Goal: Task Accomplishment & Management: Complete application form

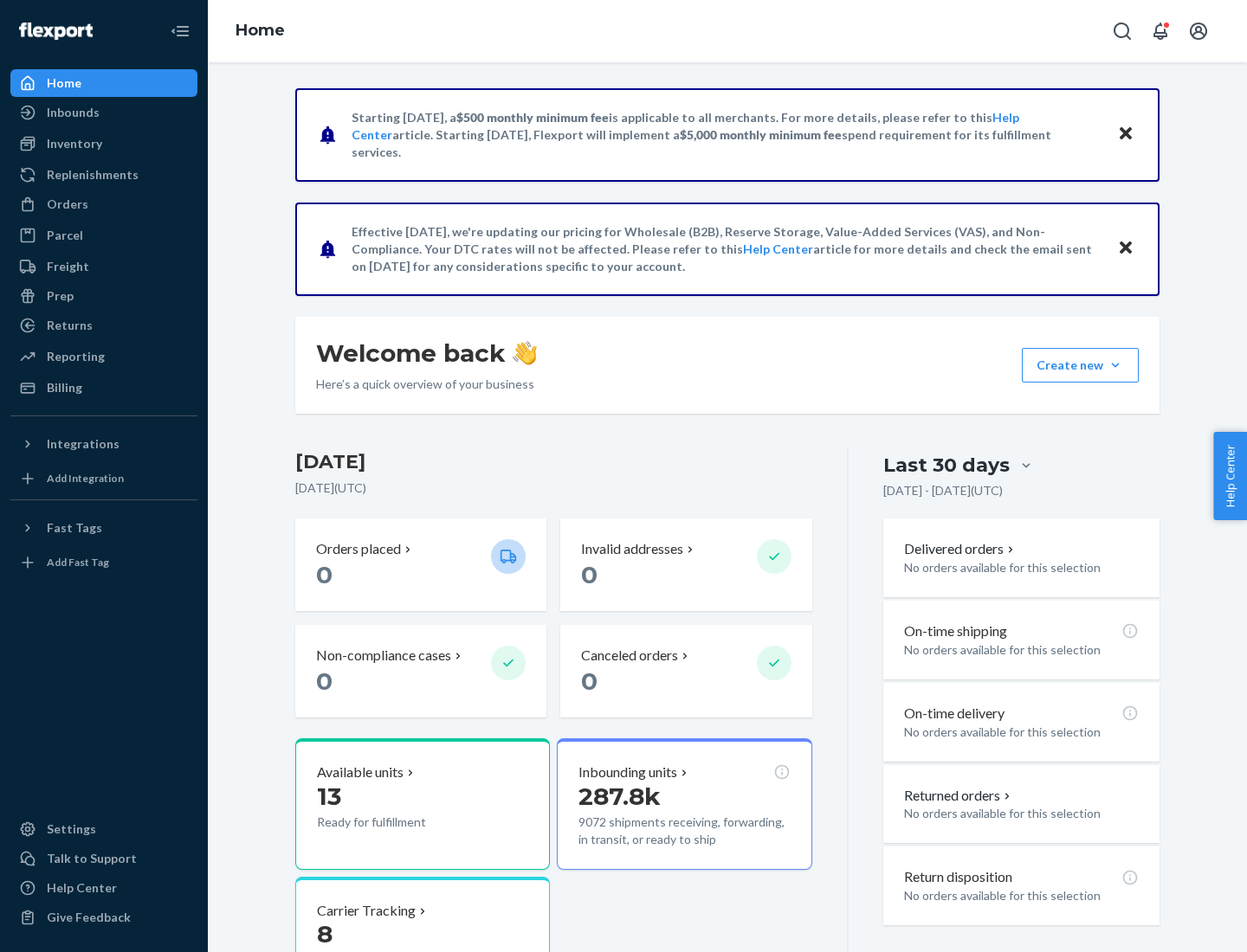
click at [1115, 366] on button "Create new Create new inbound Create new order Create new product" at bounding box center [1080, 365] width 117 height 35
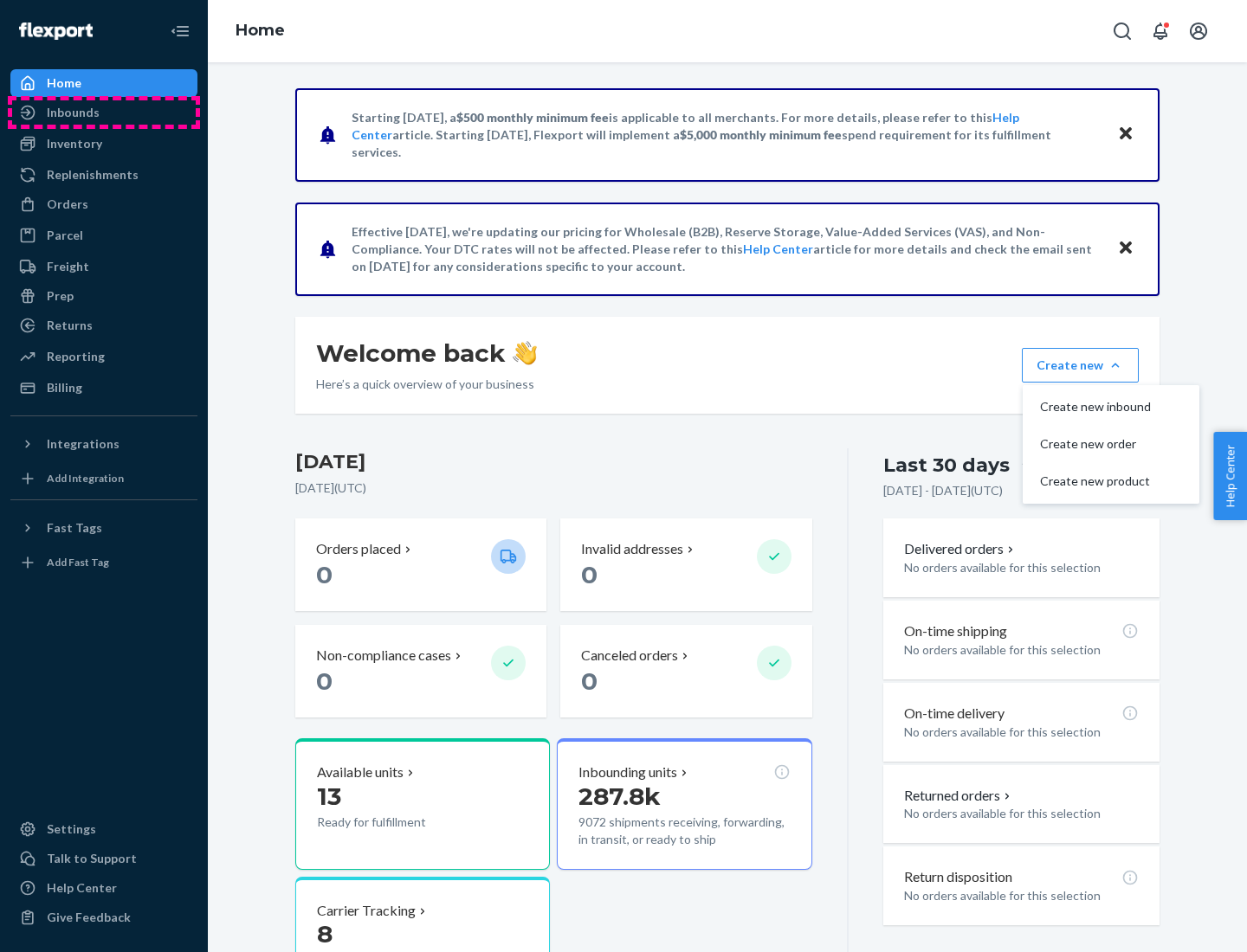
click at [104, 113] on div "Inbounds" at bounding box center [104, 113] width 184 height 24
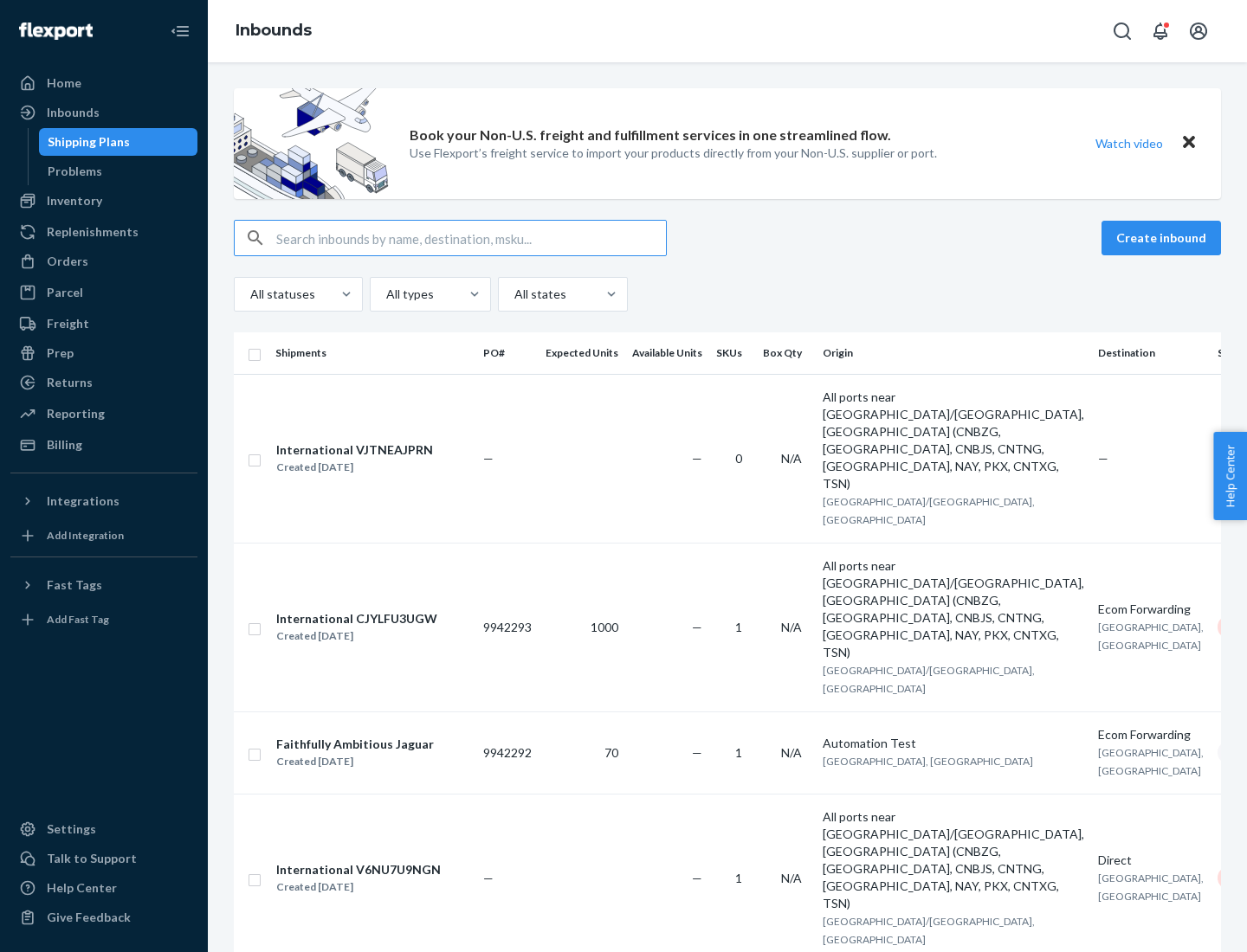
click at [1164, 238] on button "Create inbound" at bounding box center [1161, 238] width 120 height 35
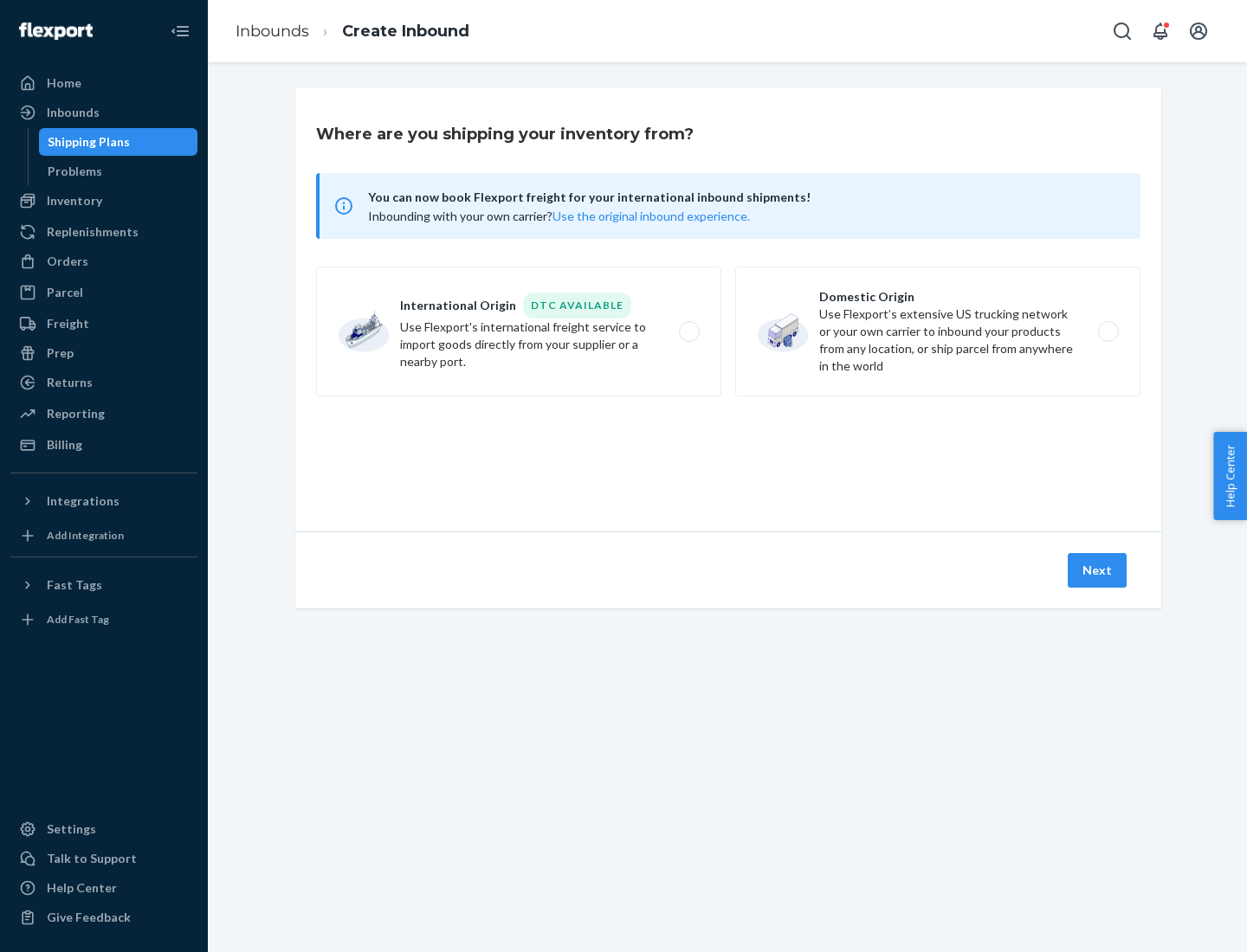
click at [938, 332] on label "Domestic Origin Use Flexport’s extensive US trucking network or your own carrie…" at bounding box center [938, 332] width 406 height 130
click at [1107, 332] on input "Domestic Origin Use Flexport’s extensive US trucking network or your own carrie…" at bounding box center [1112, 332] width 11 height 11
radio input "true"
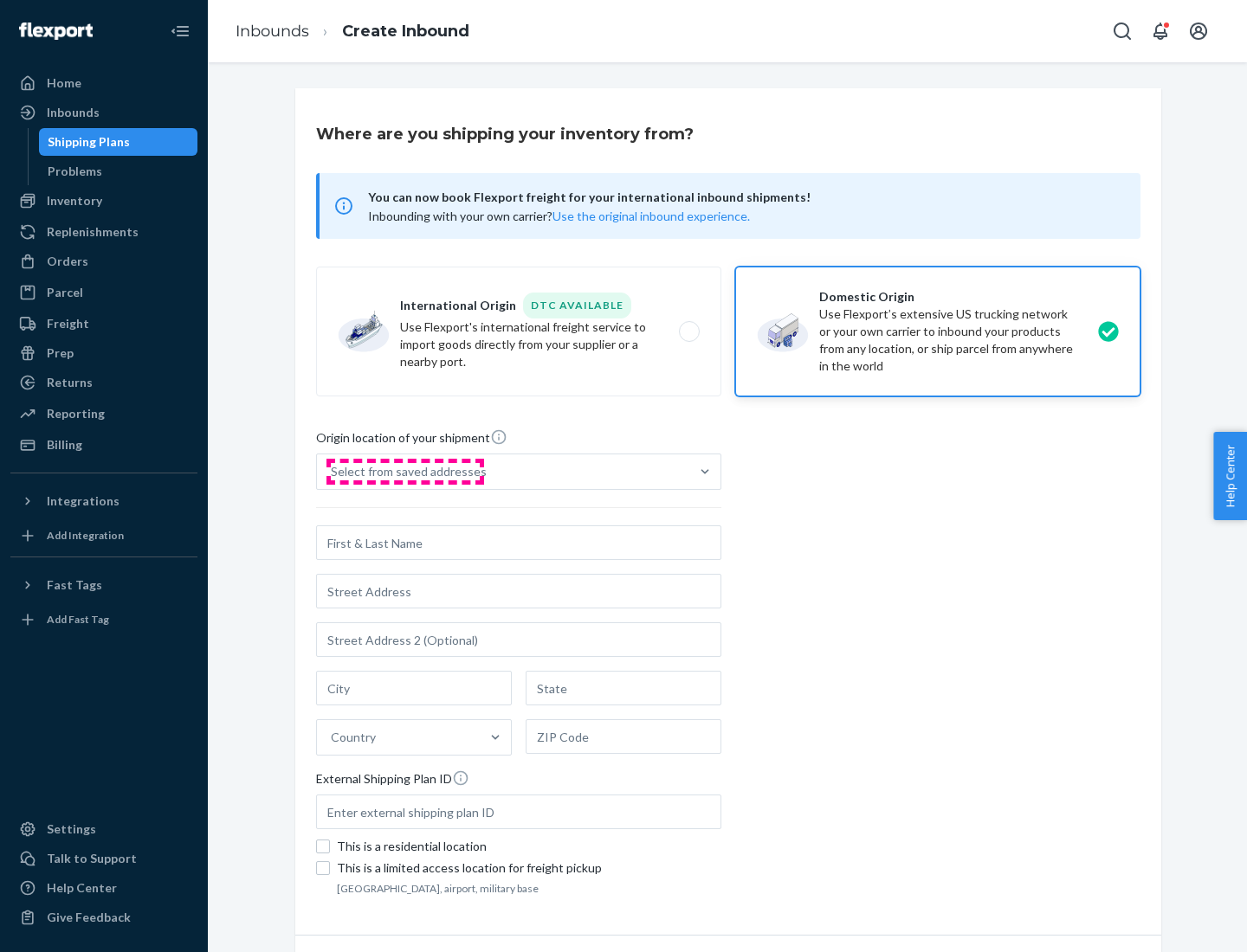
click at [405, 472] on div "Select from saved addresses" at bounding box center [409, 472] width 156 height 17
click at [333, 472] on input "Select from saved addresses" at bounding box center [332, 472] width 2 height 17
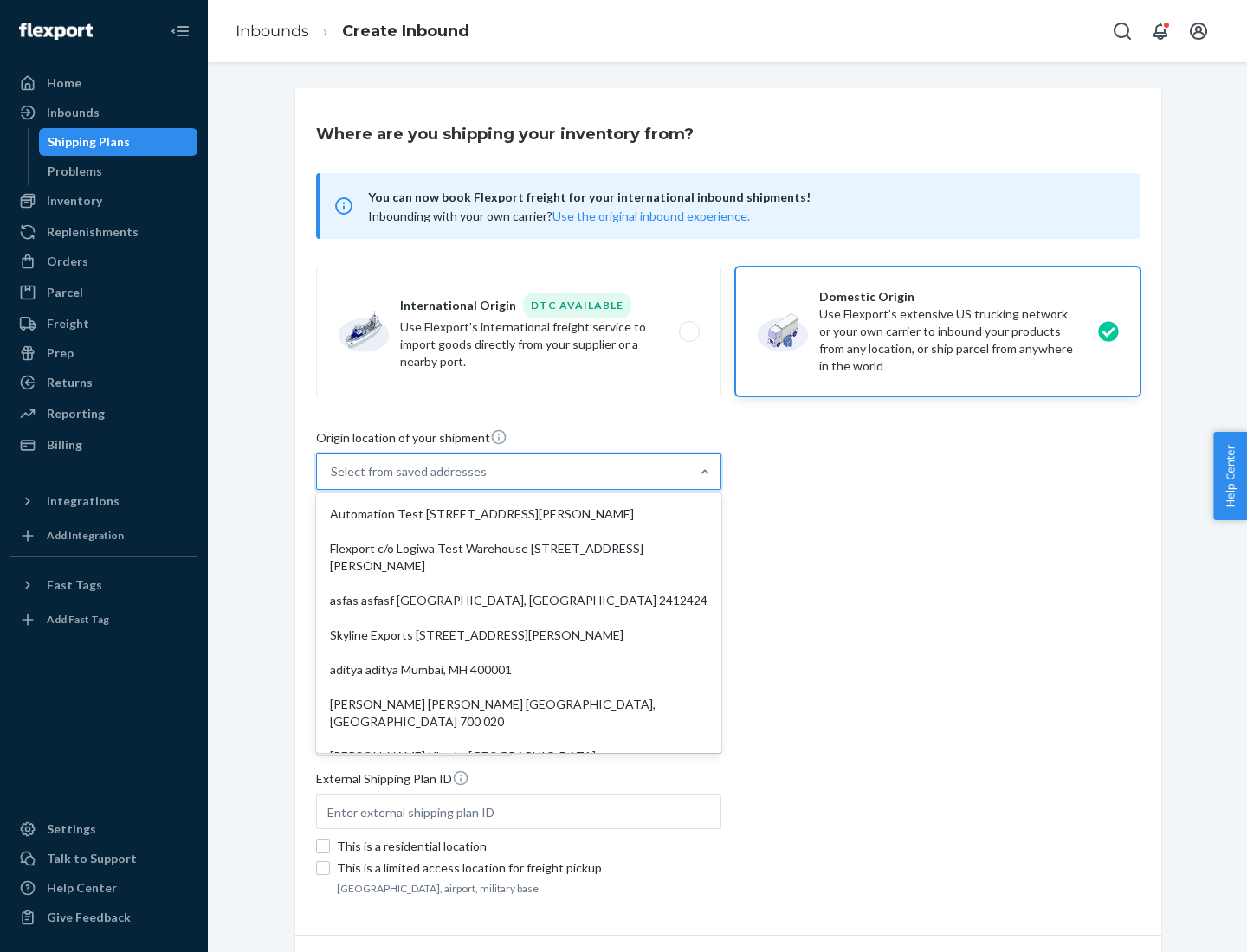
scroll to position [7, 0]
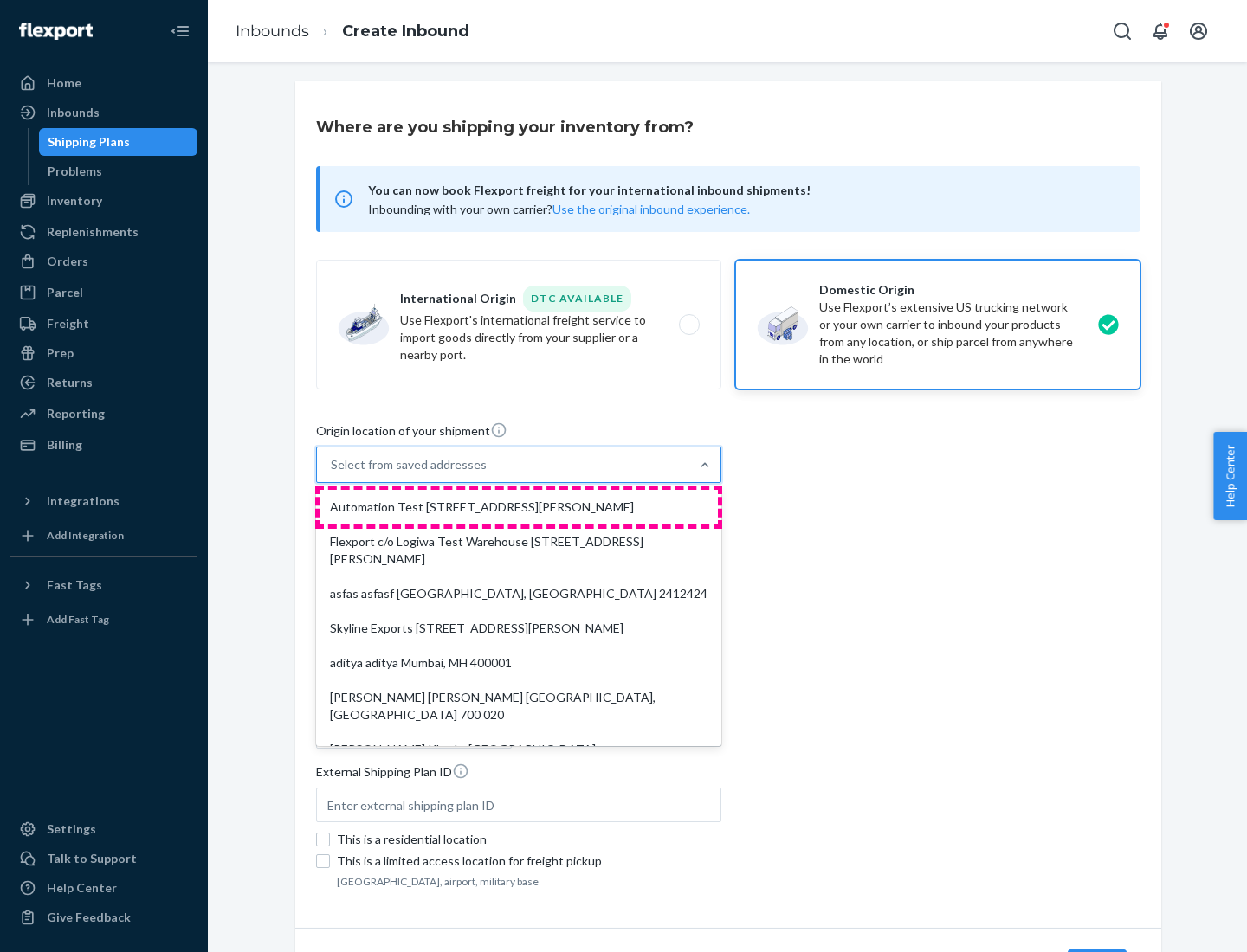
click at [519, 507] on div "Automation Test [STREET_ADDRESS][PERSON_NAME]" at bounding box center [519, 507] width 399 height 35
click at [333, 474] on input "option Automation Test [STREET_ADDRESS][PERSON_NAME]. 9 results available. Use …" at bounding box center [332, 465] width 2 height 17
type input "Automation Test"
type input "9th Floor"
type input "[GEOGRAPHIC_DATA]"
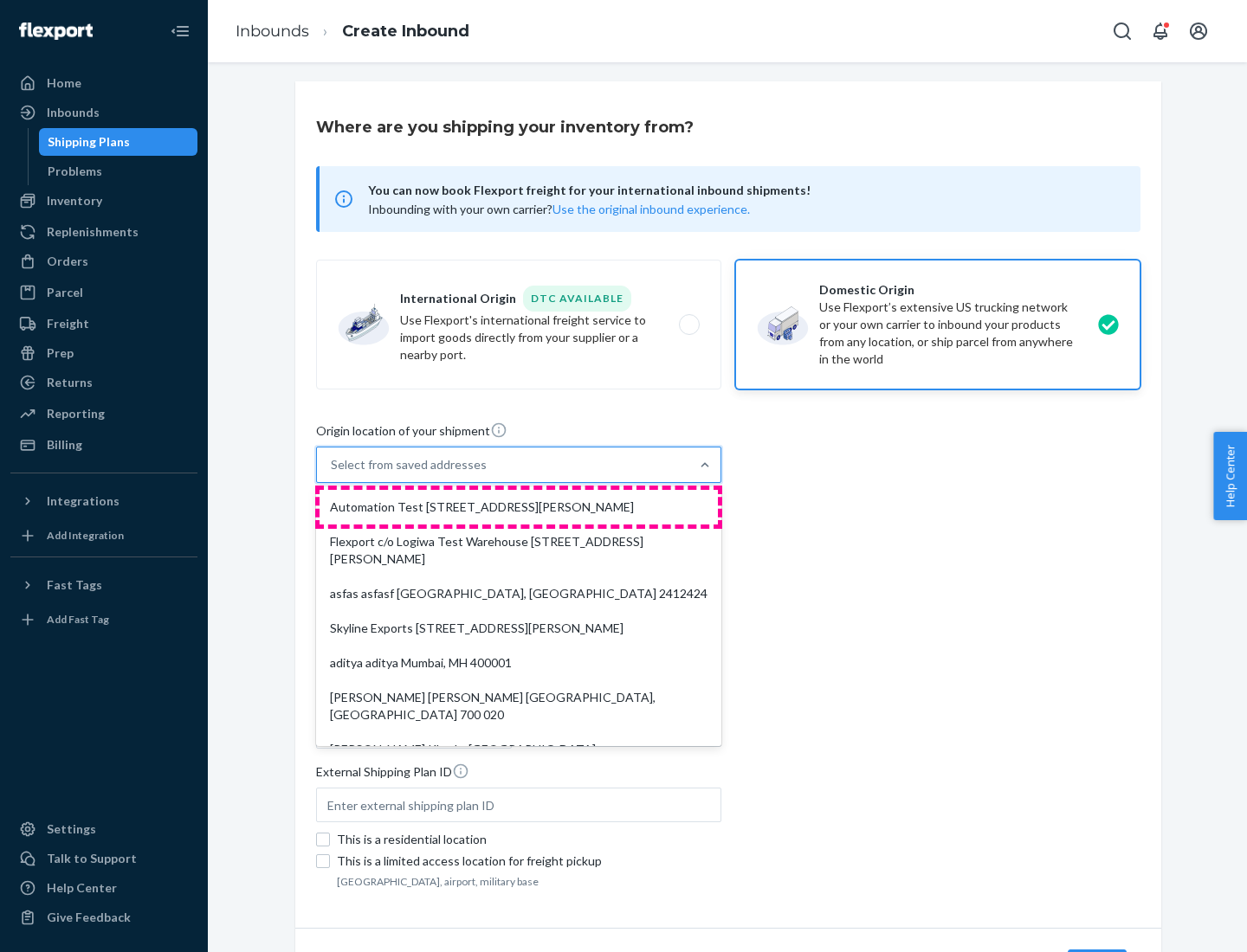
type input "CA"
type input "94104"
type input "[STREET_ADDRESS][PERSON_NAME]"
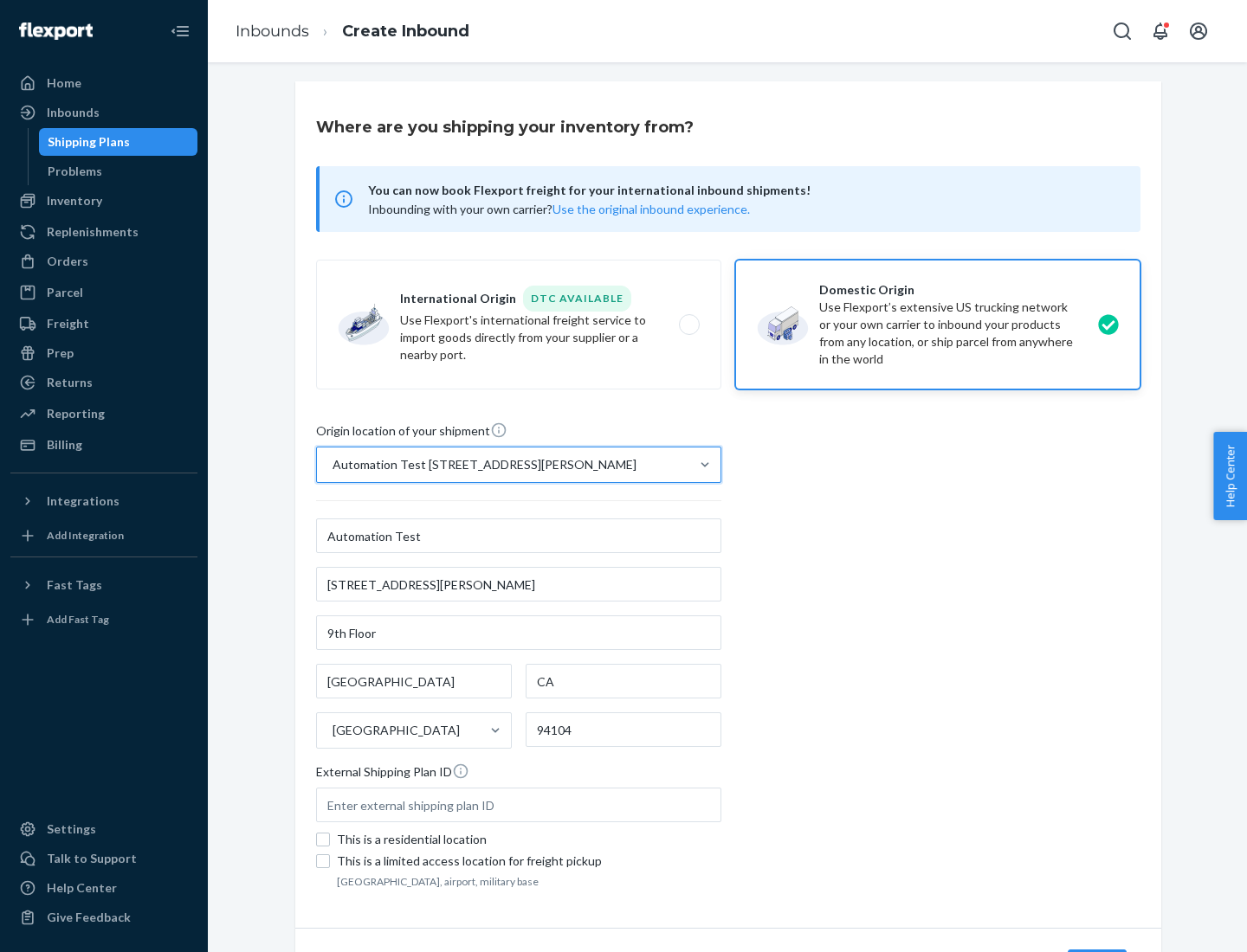
scroll to position [101, 0]
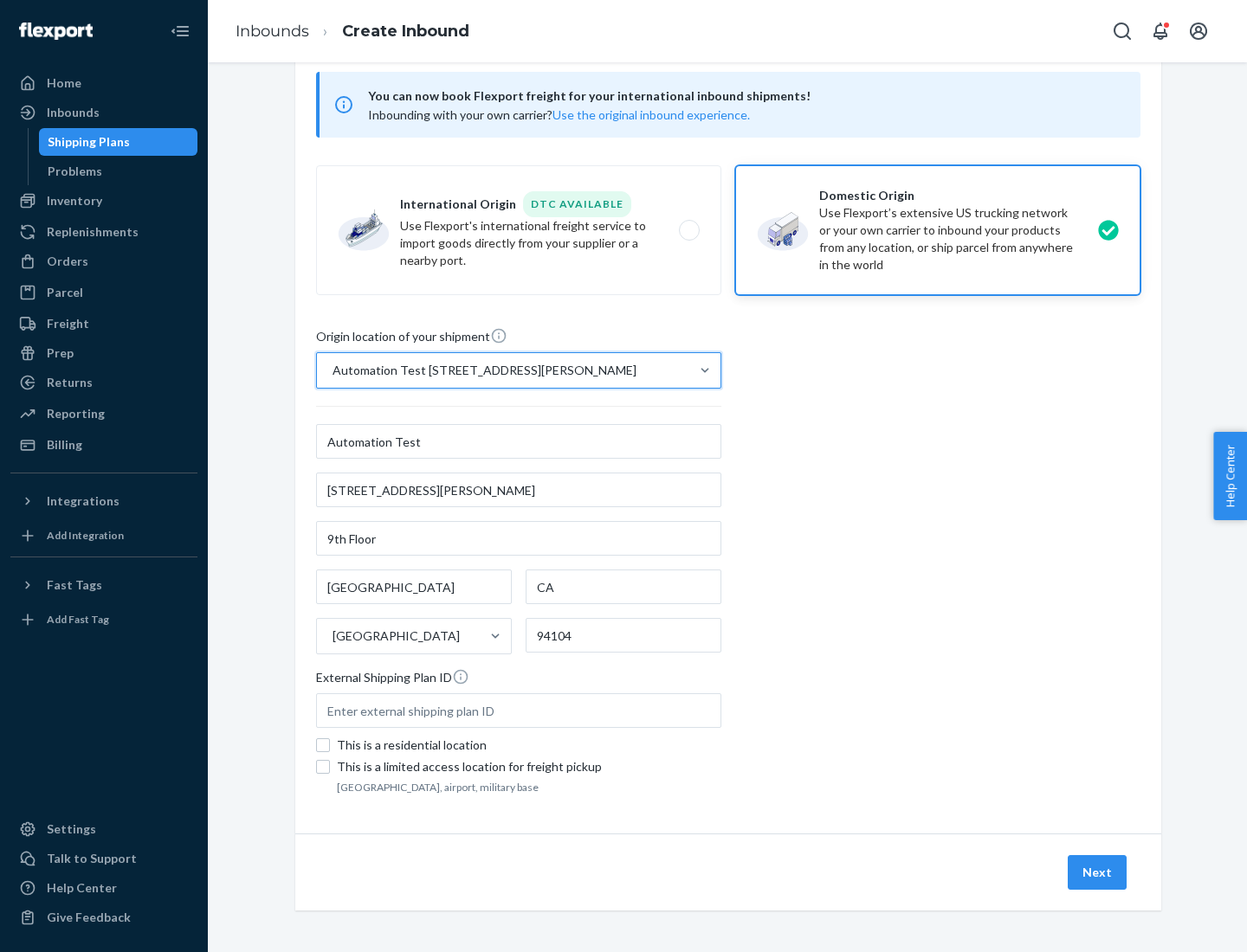
click at [1098, 873] on button "Next" at bounding box center [1097, 872] width 59 height 35
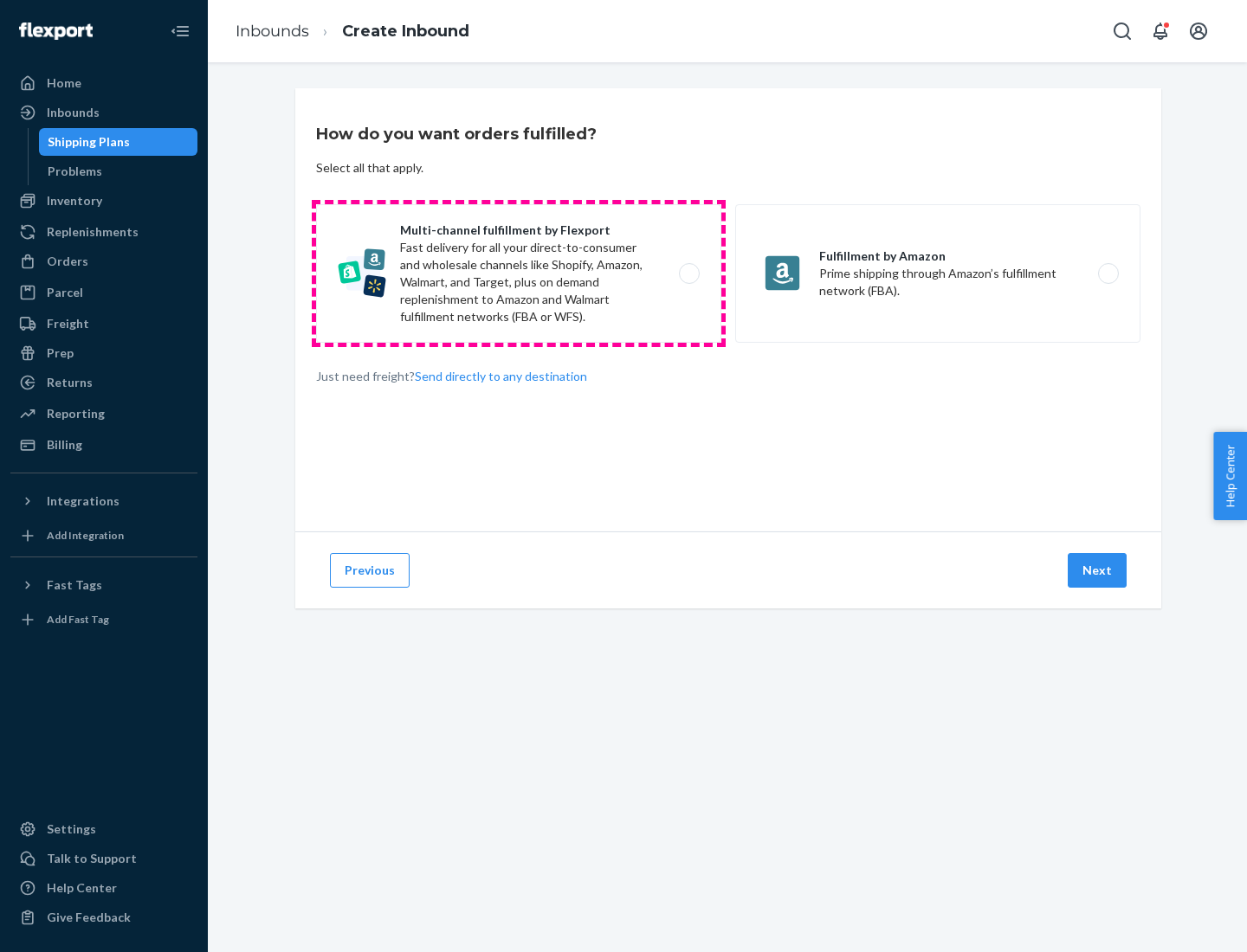
click at [519, 274] on label "Multi-channel fulfillment by Flexport Fast delivery for all your direct-to-cons…" at bounding box center [519, 274] width 406 height 139
click at [688, 274] on input "Multi-channel fulfillment by Flexport Fast delivery for all your direct-to-cons…" at bounding box center [693, 274] width 11 height 11
radio input "true"
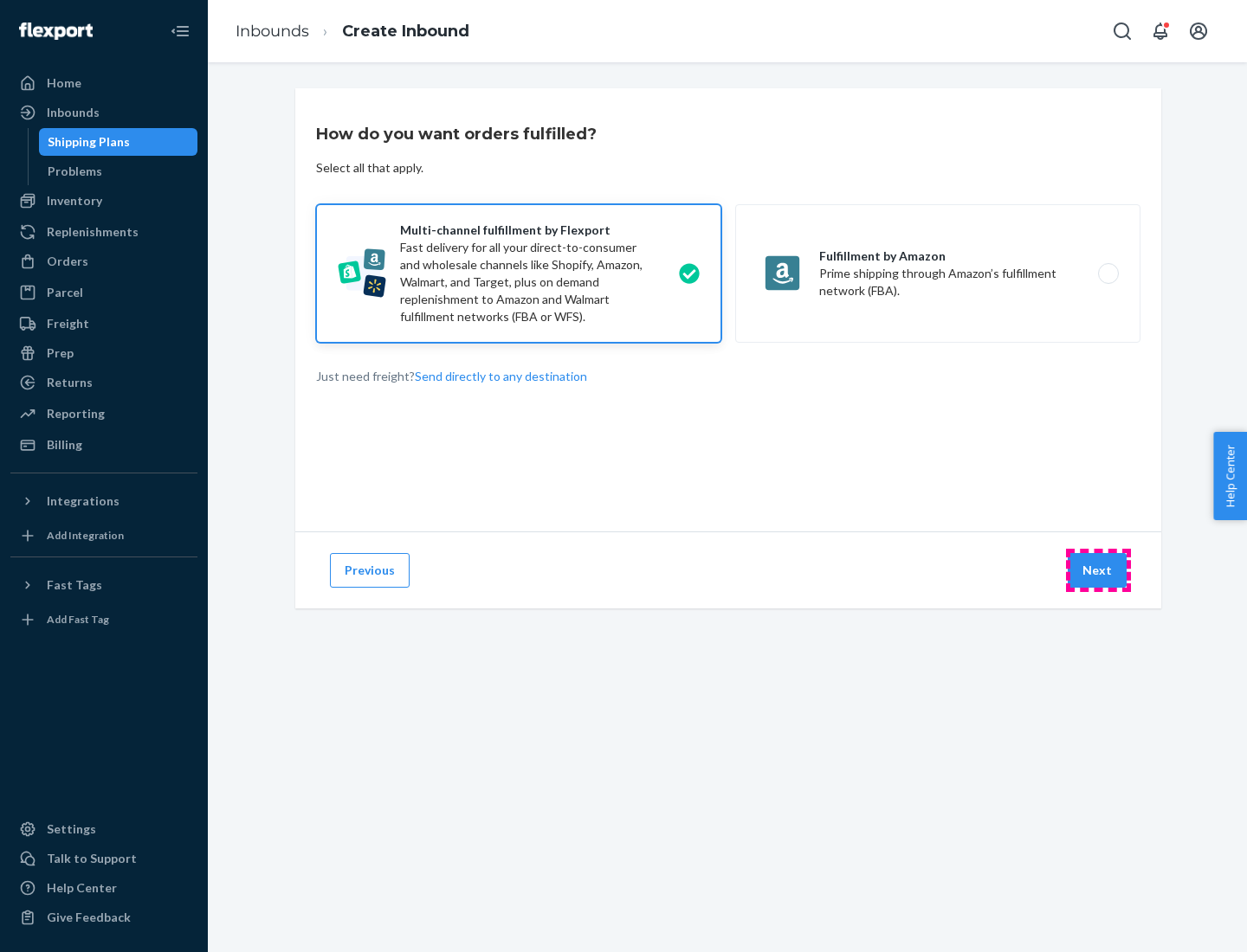
click at [1098, 570] on button "Next" at bounding box center [1097, 570] width 59 height 35
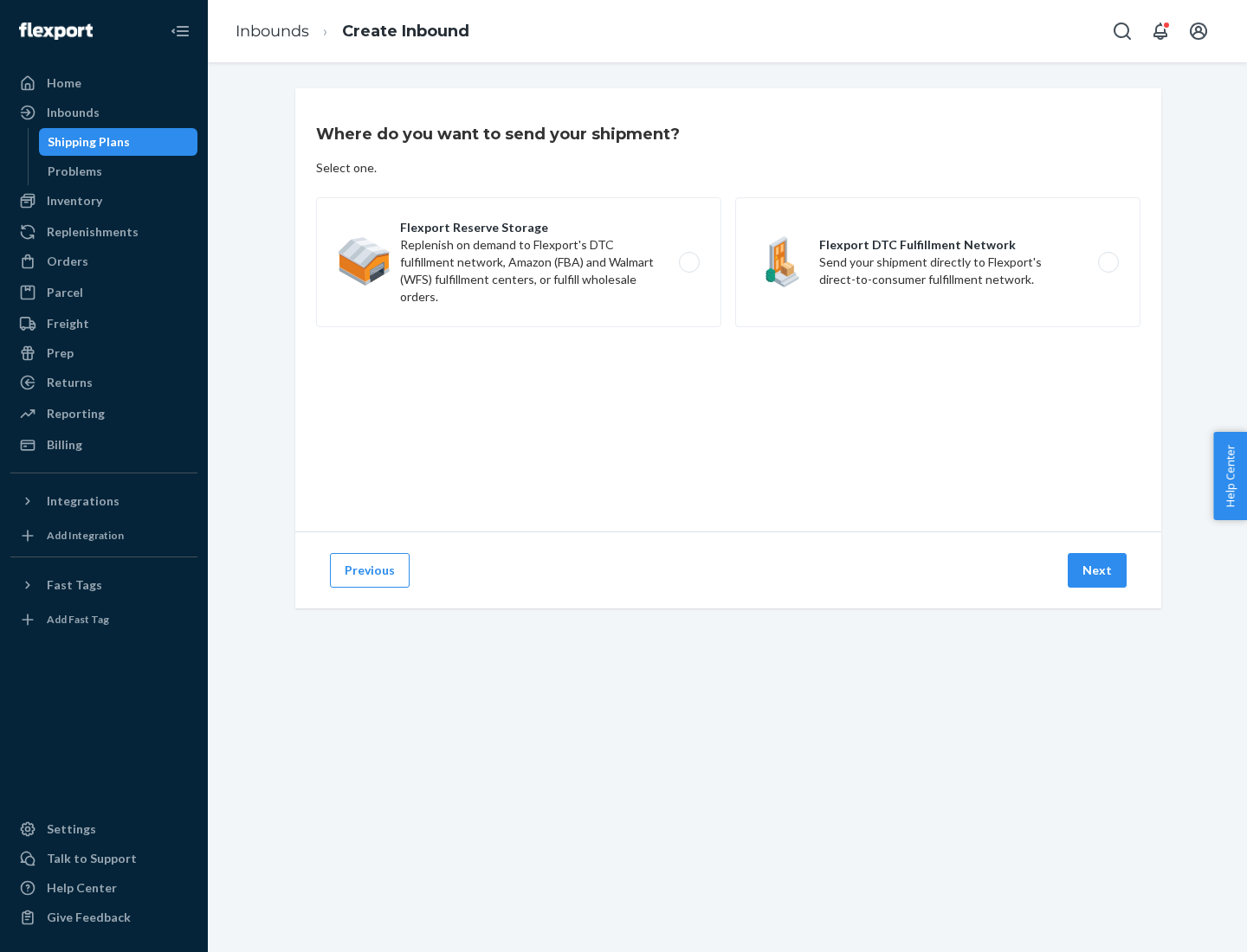
click at [938, 263] on label "Flexport DTC Fulfillment Network Send your shipment directly to Flexport's dire…" at bounding box center [938, 263] width 406 height 130
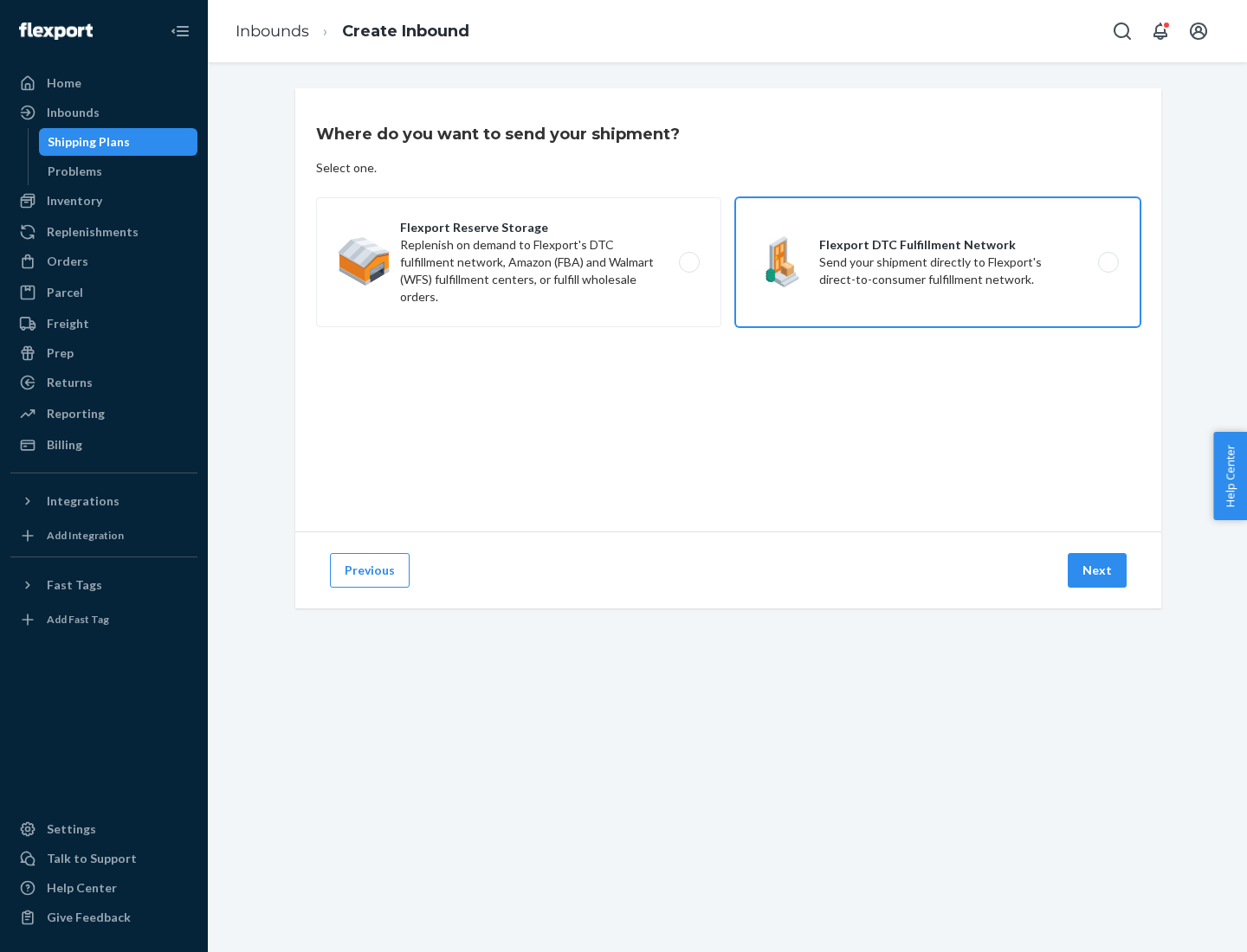
click at [1107, 263] on input "Flexport DTC Fulfillment Network Send your shipment directly to Flexport's dire…" at bounding box center [1112, 262] width 11 height 11
radio input "true"
click at [1098, 570] on button "Next" at bounding box center [1097, 570] width 59 height 35
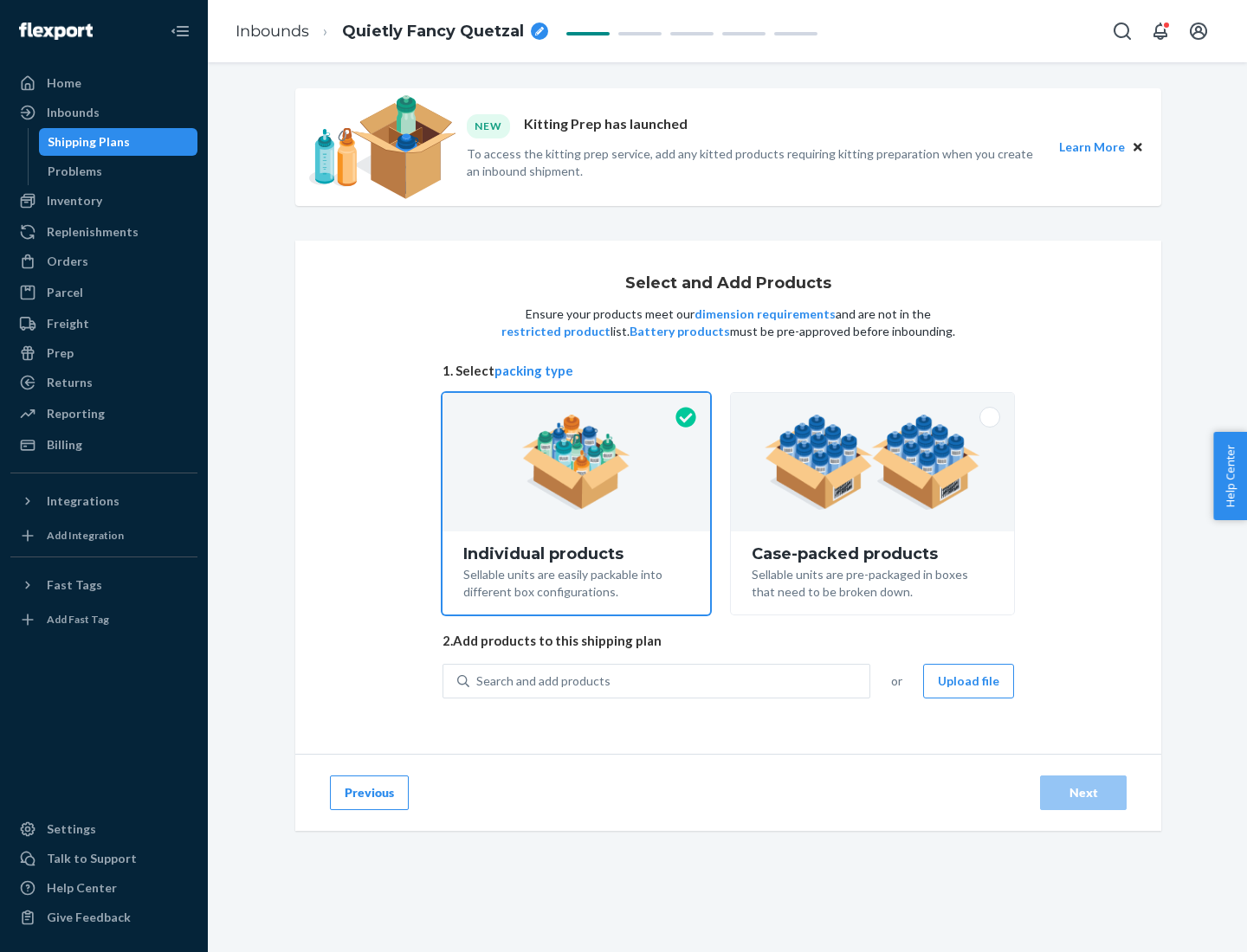
click at [873, 463] on img at bounding box center [872, 462] width 216 height 95
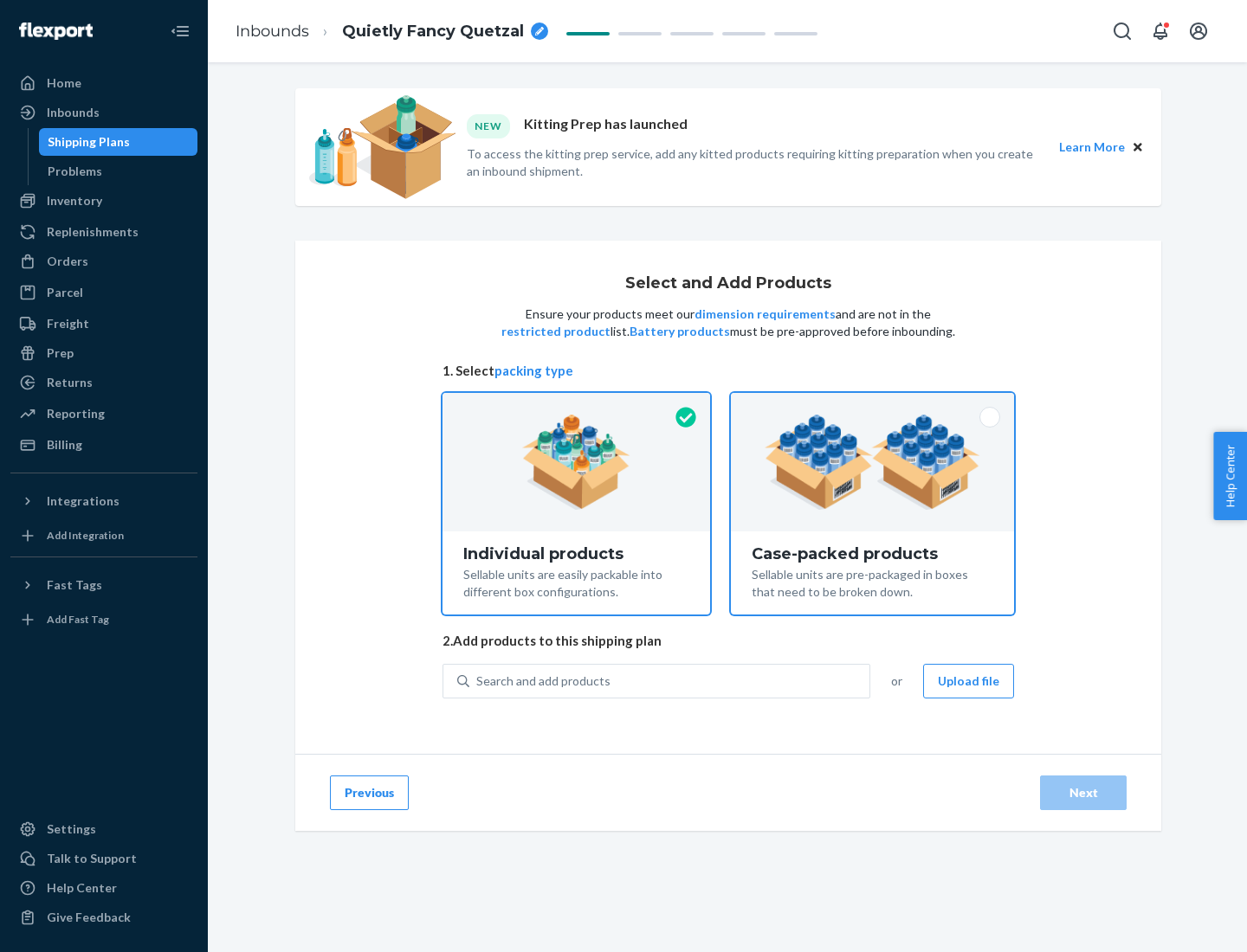
click at [873, 405] on input "Case-packed products Sellable units are pre-packaged in boxes that need to be b…" at bounding box center [872, 398] width 11 height 11
radio input "true"
radio input "false"
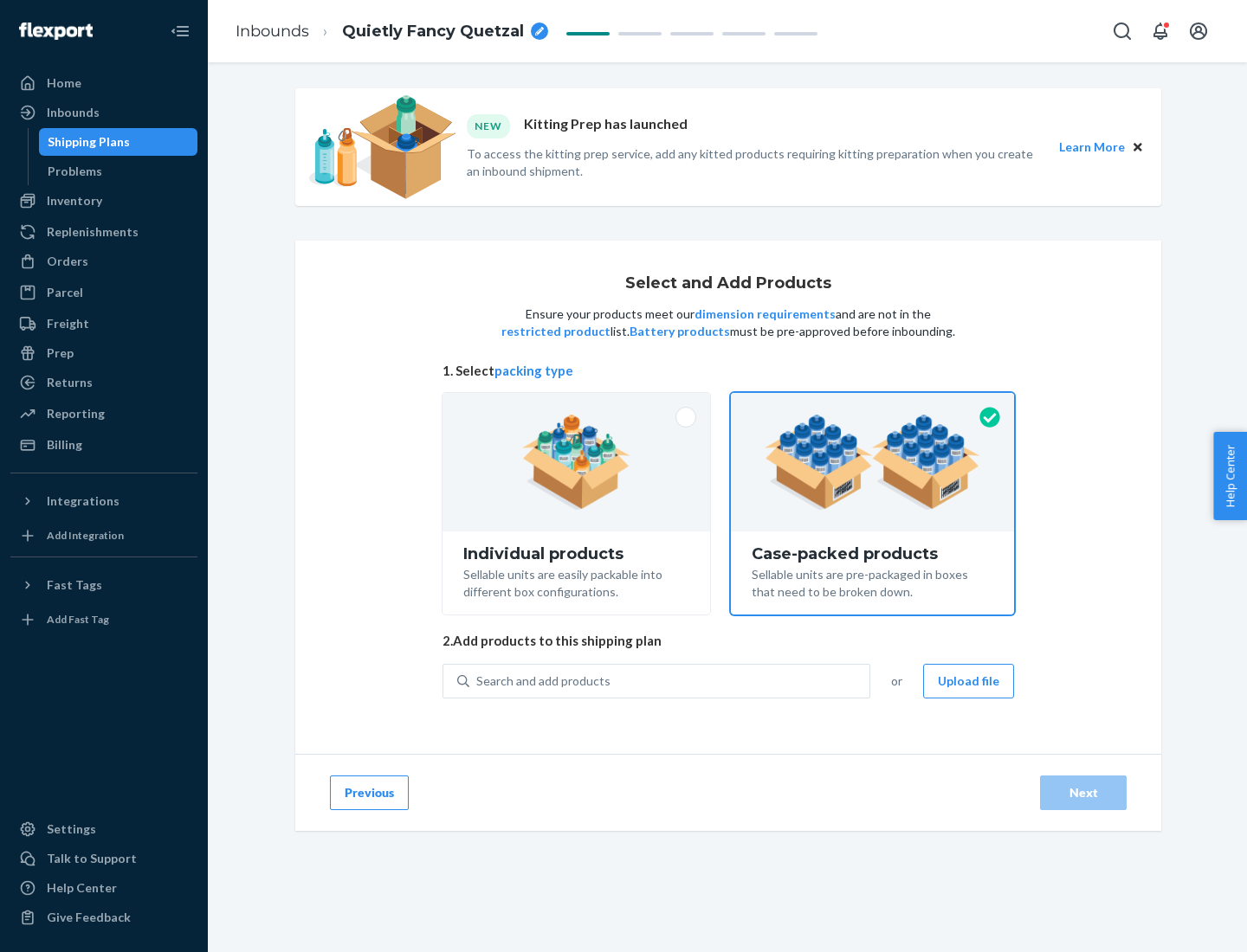
click at [670, 680] on div "Search and add products" at bounding box center [669, 680] width 400 height 31
click at [478, 680] on input "Search and add products" at bounding box center [478, 680] width 2 height 17
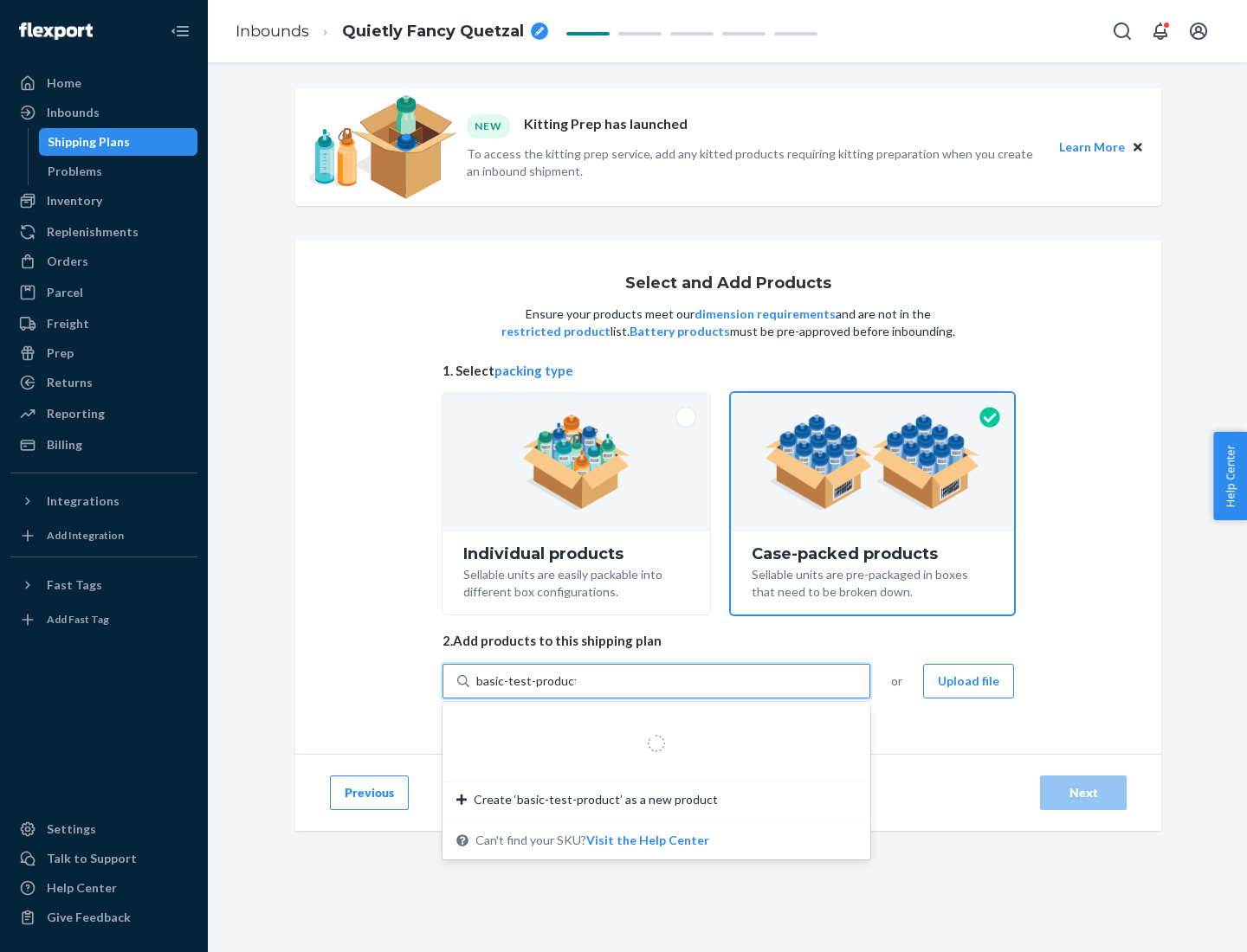
type input "basic-test-product-1"
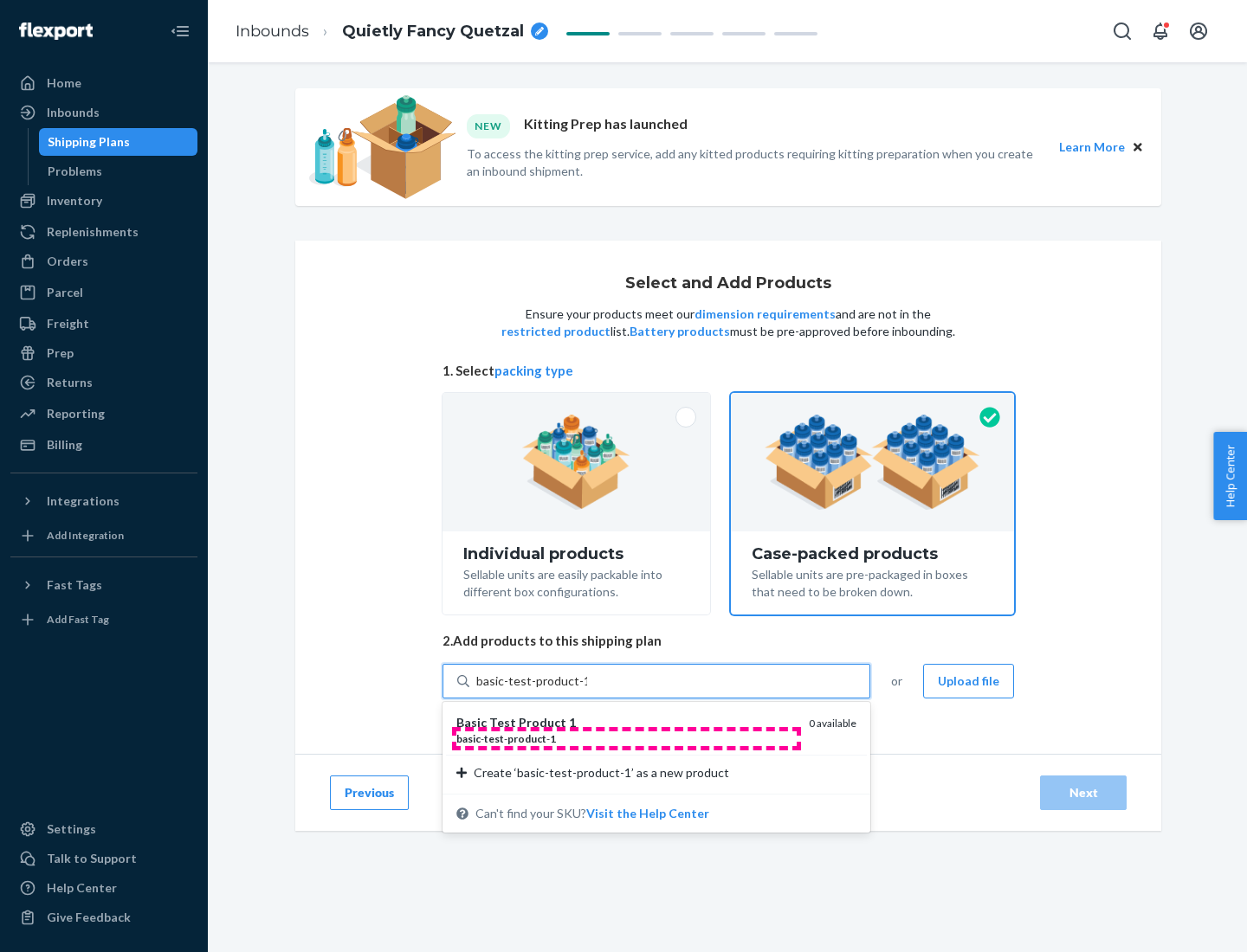
click at [626, 738] on div "basic - test - product - 1" at bounding box center [625, 738] width 339 height 15
click at [588, 690] on input "basic-test-product-1" at bounding box center [532, 680] width 111 height 17
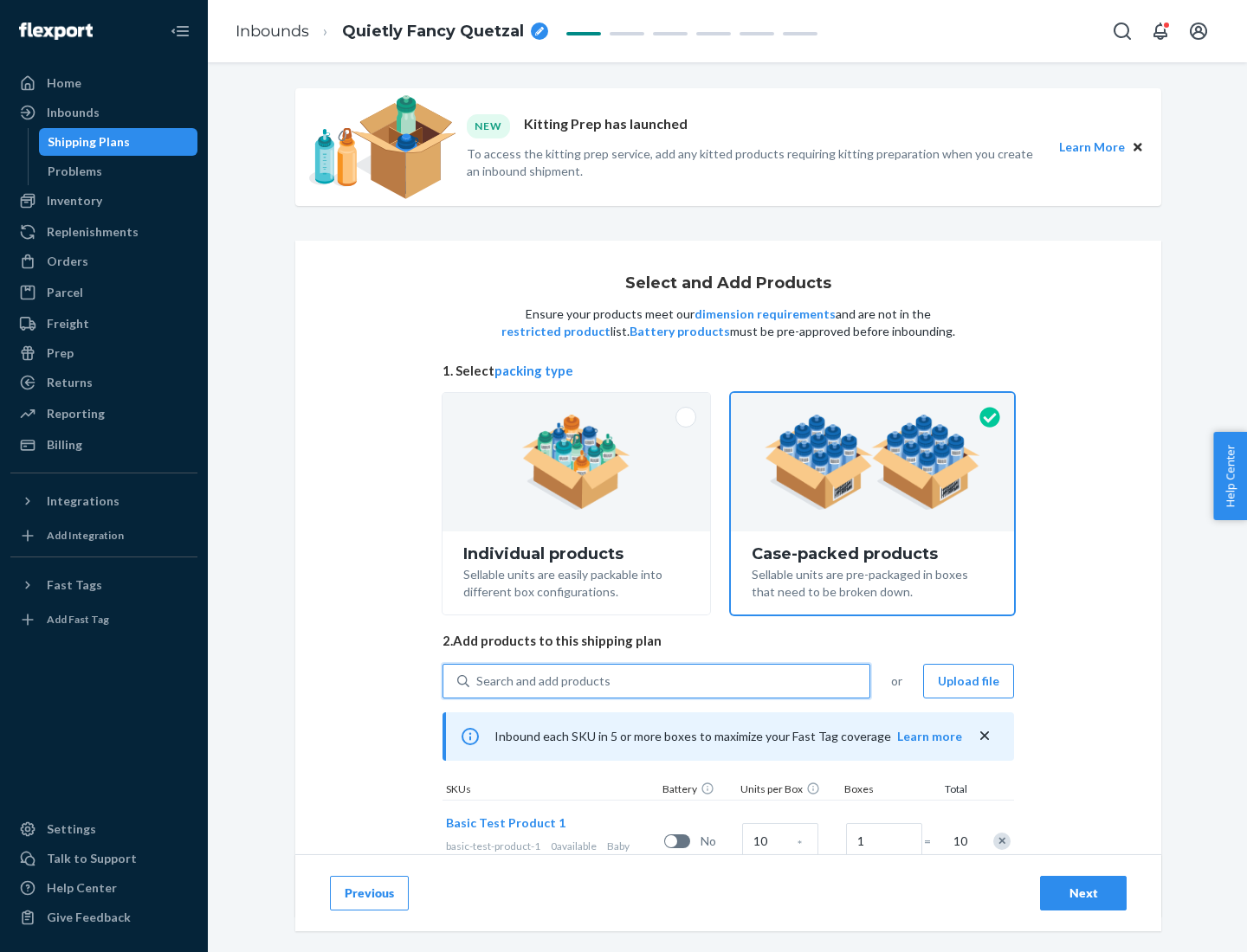
scroll to position [62, 0]
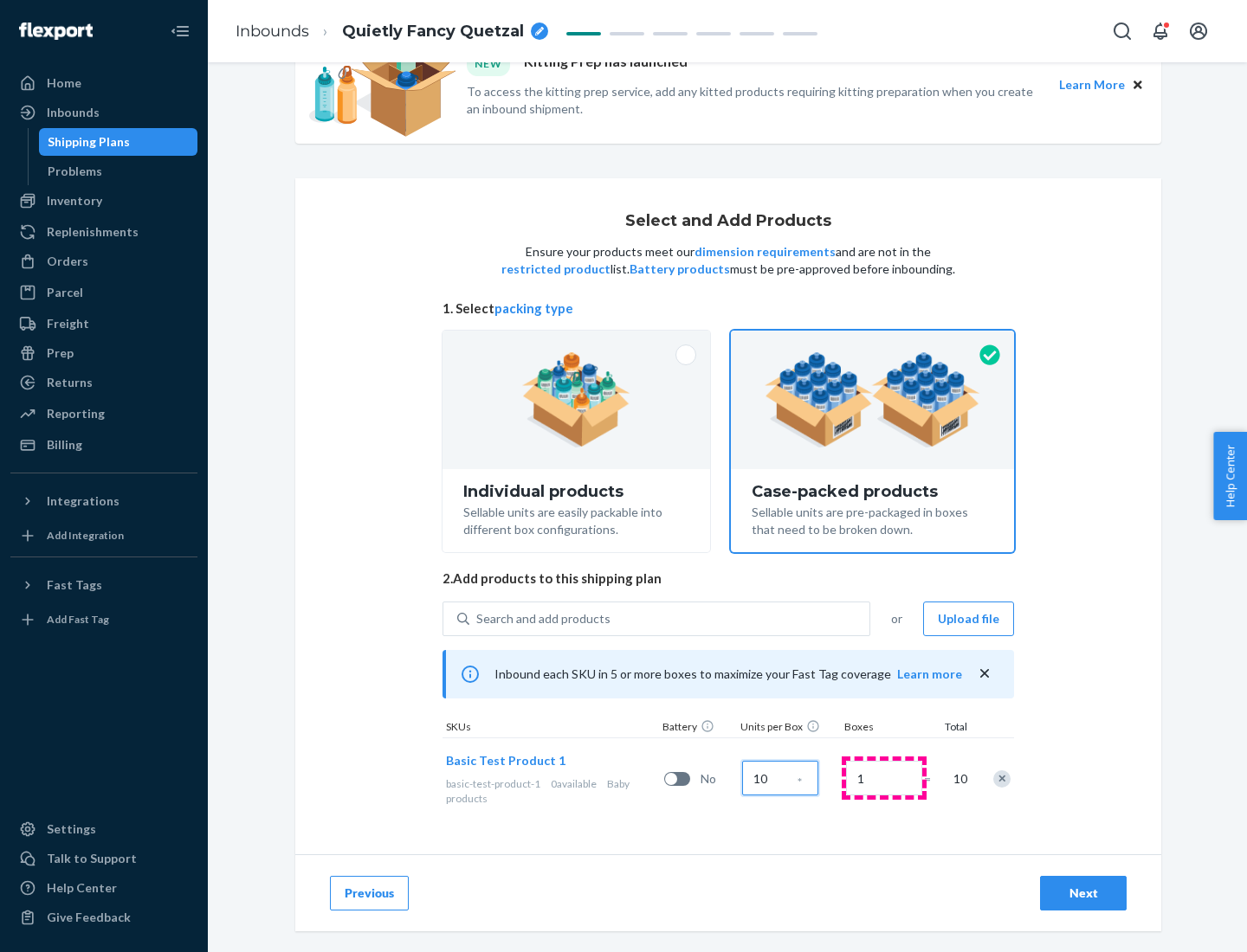
type input "10"
type input "7"
click at [1083, 893] on div "Next" at bounding box center [1083, 893] width 57 height 17
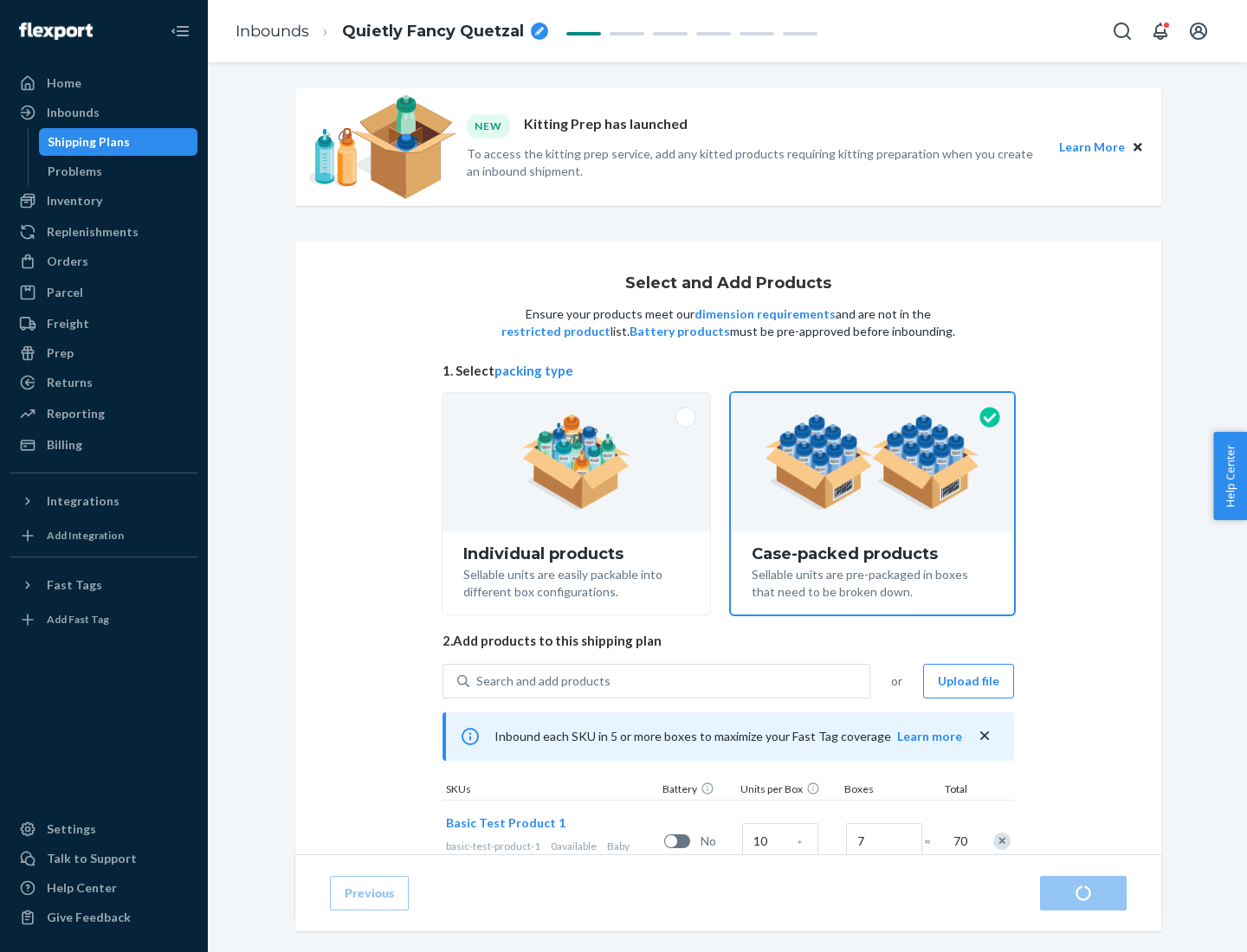
radio input "true"
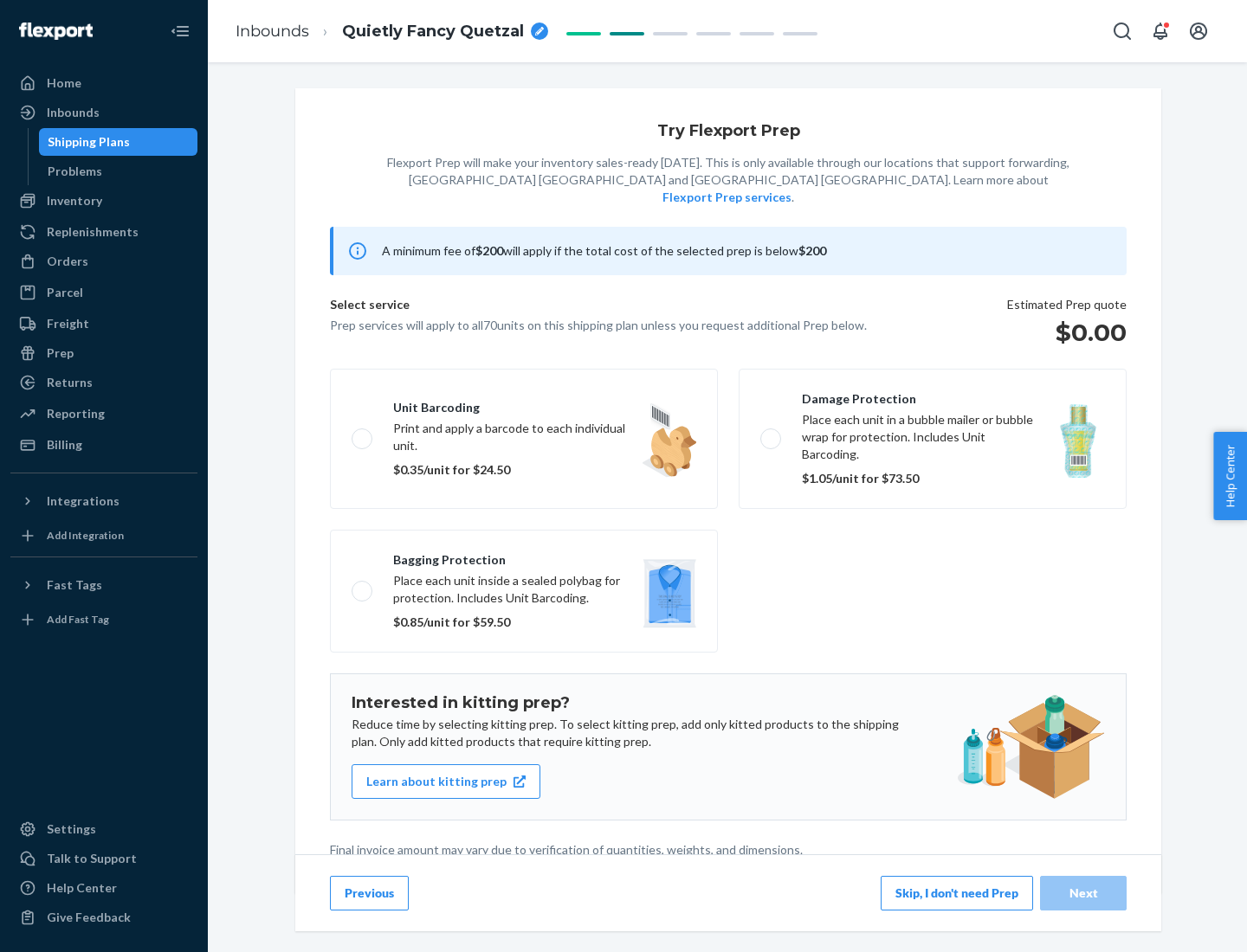
scroll to position [4, 0]
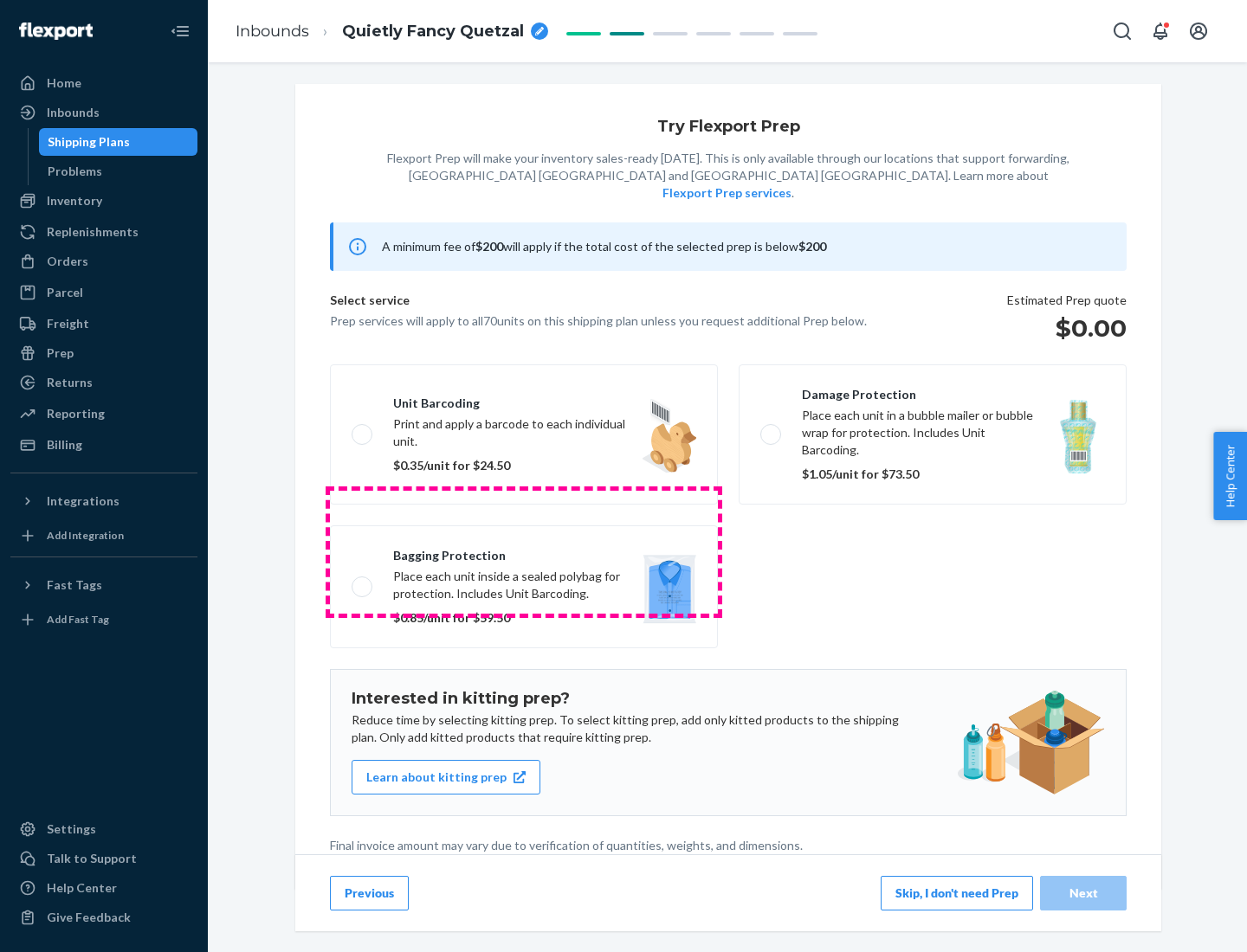
click at [524, 551] on label "Bagging protection Place each unit inside a sealed polybag for protection. Incl…" at bounding box center [524, 586] width 388 height 123
click at [363, 581] on input "Bagging protection Place each unit inside a sealed polybag for protection. Incl…" at bounding box center [357, 586] width 11 height 11
checkbox input "true"
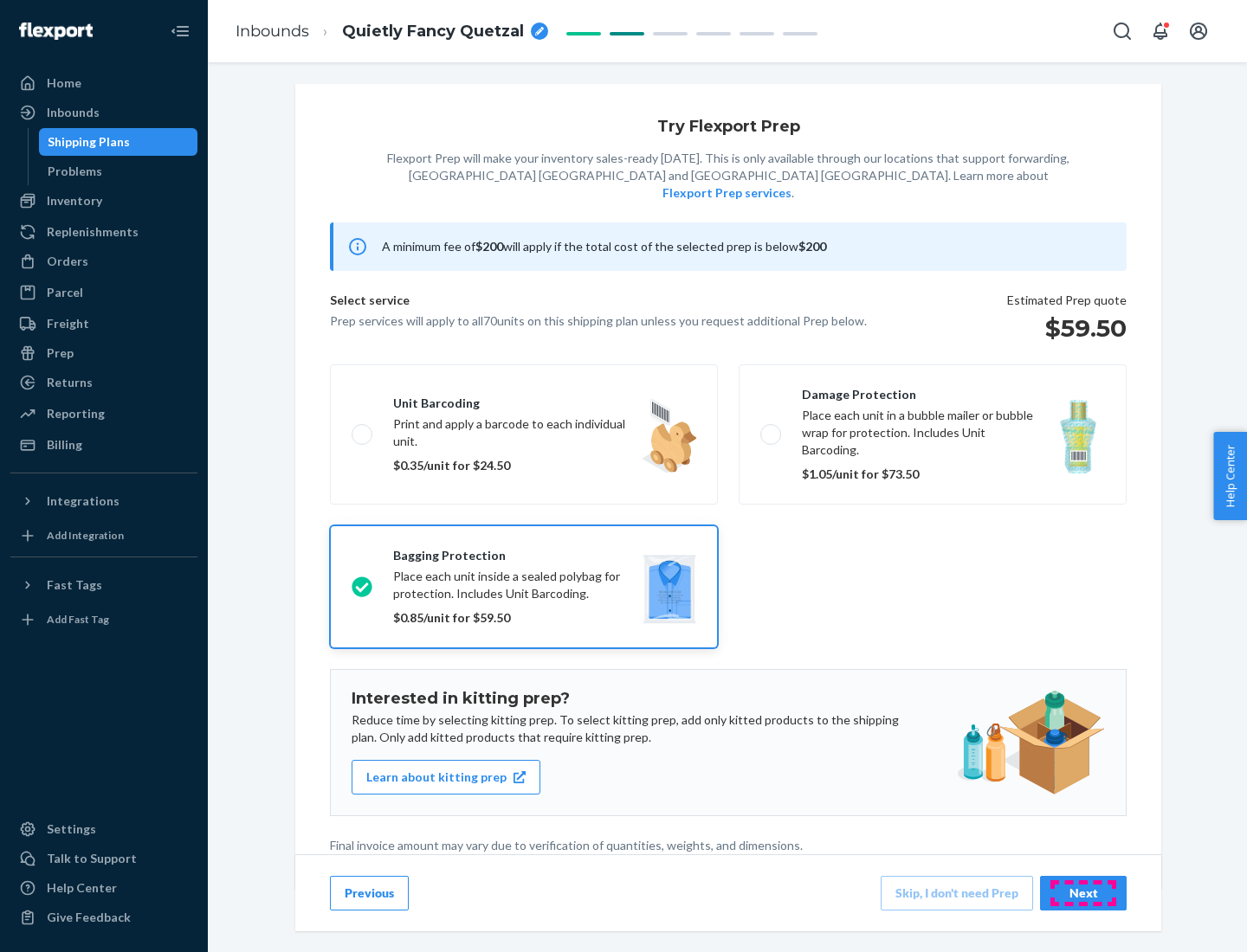
click at [1083, 893] on div "Next" at bounding box center [1083, 893] width 57 height 17
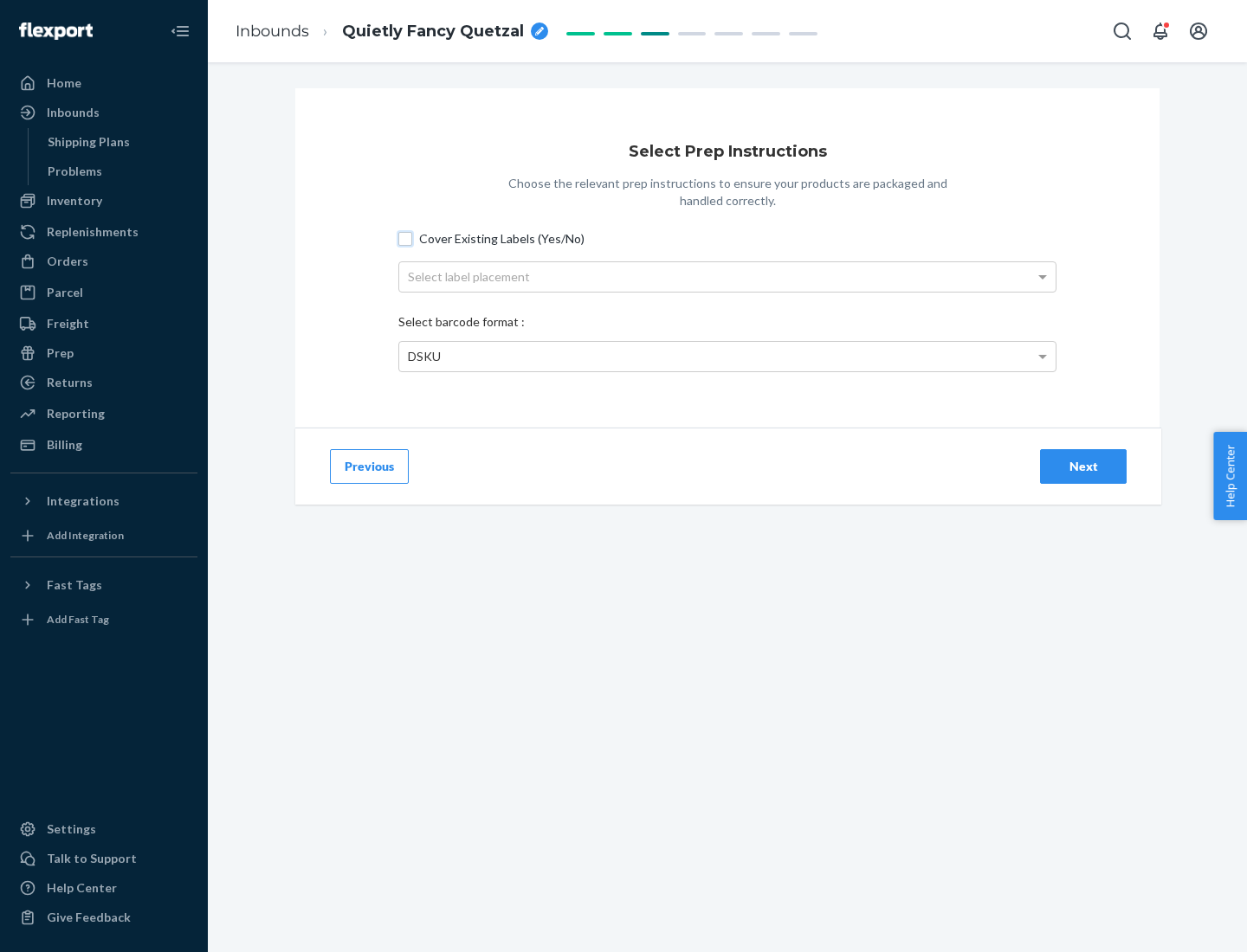
click at [406, 238] on input "Cover Existing Labels (Yes/No)" at bounding box center [406, 239] width 14 height 14
checkbox input "true"
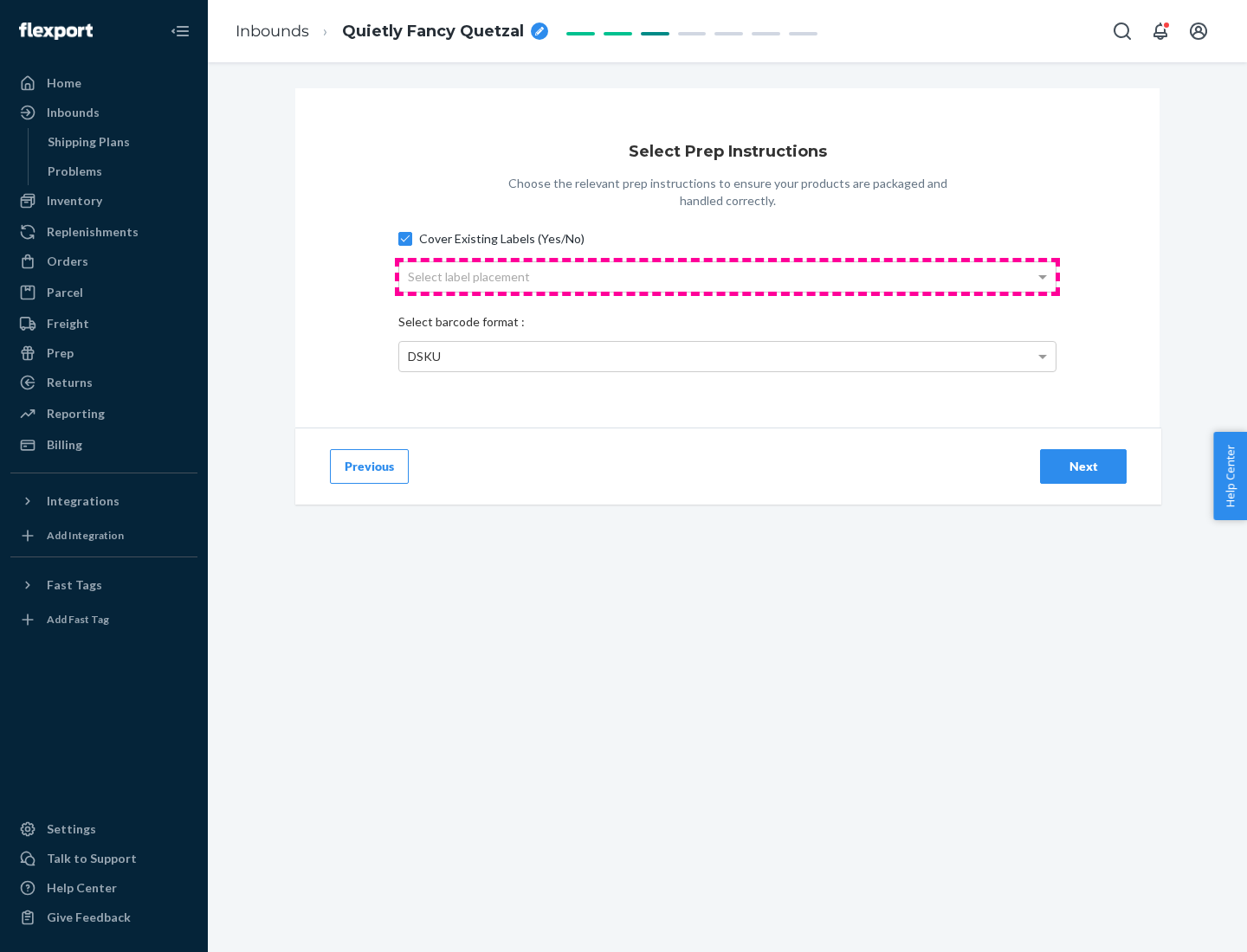
click at [727, 276] on div "Select label placement" at bounding box center [727, 277] width 656 height 29
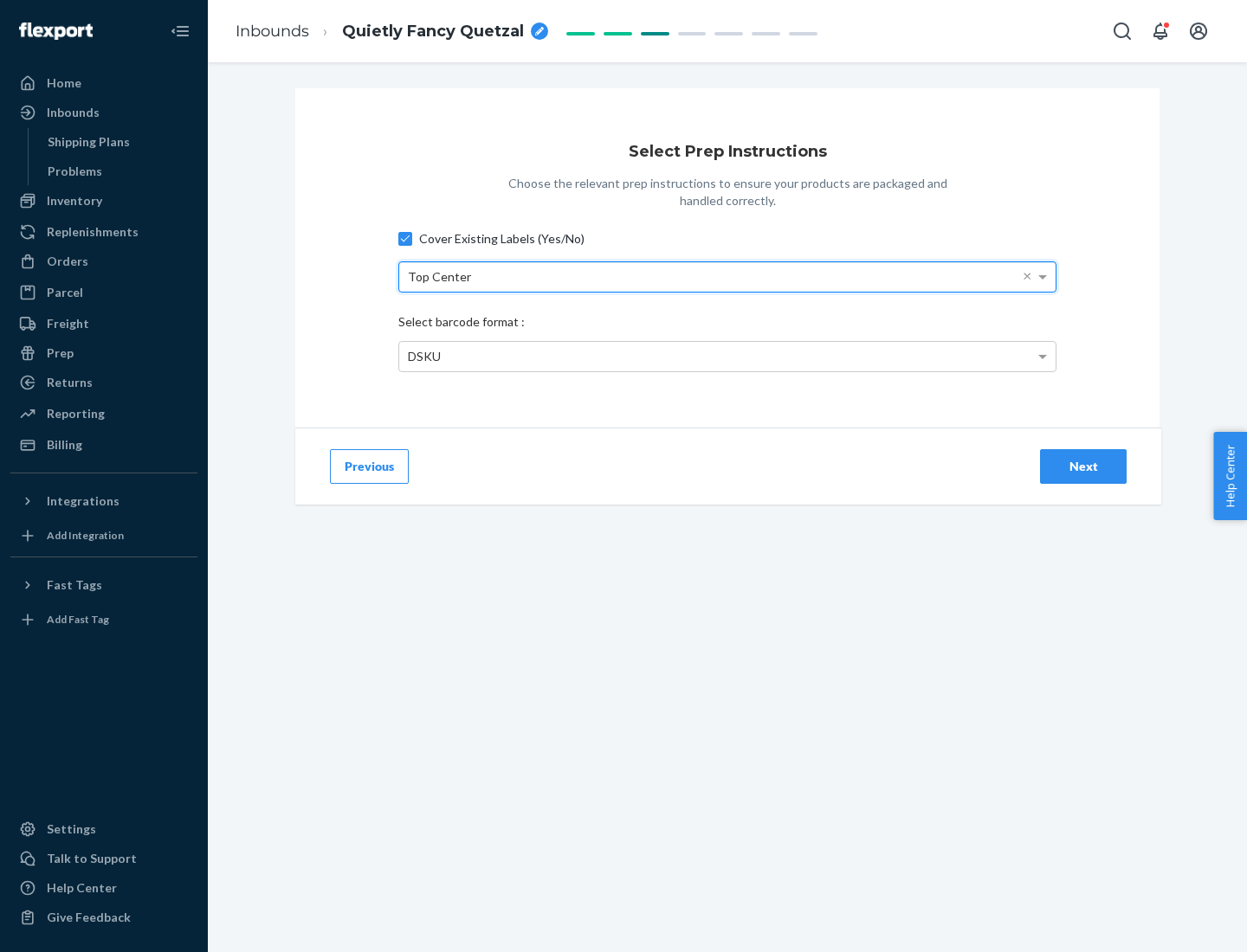
click at [727, 356] on div "DSKU" at bounding box center [727, 356] width 656 height 29
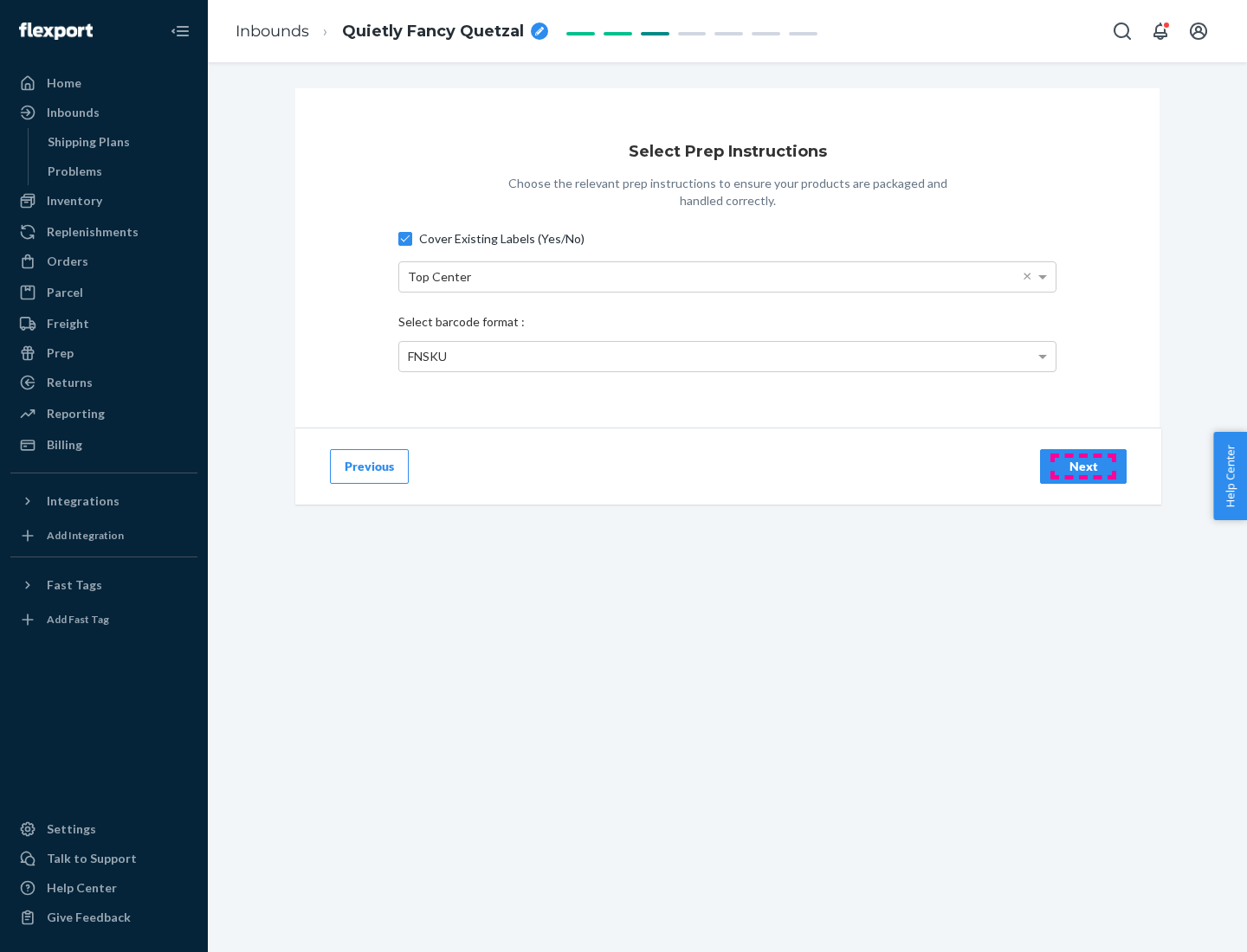
click at [1083, 466] on div "Next" at bounding box center [1083, 466] width 57 height 17
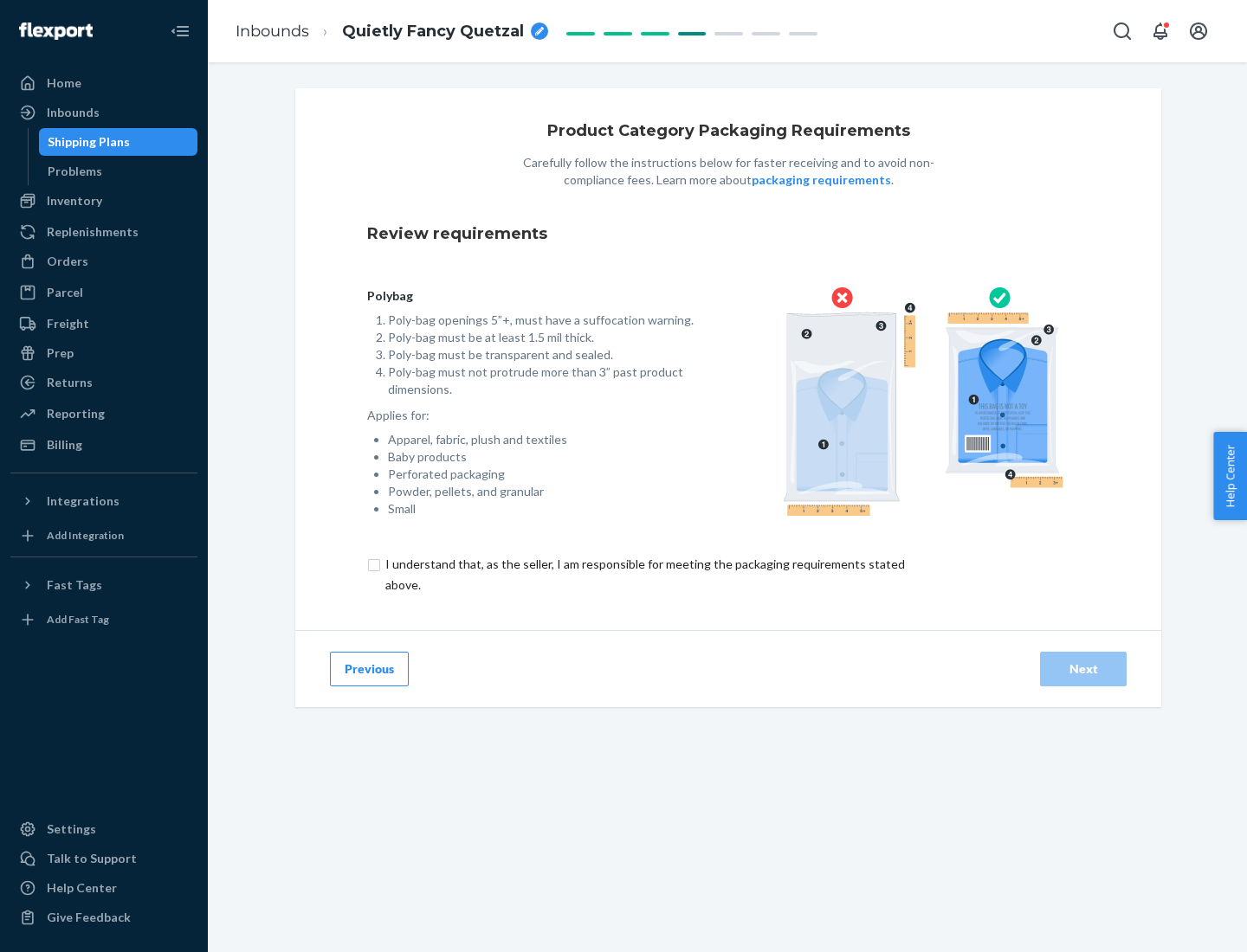
click at [643, 574] on input "checkbox" at bounding box center [654, 575] width 576 height 42
checkbox input "true"
click at [1083, 668] on div "Next" at bounding box center [1083, 668] width 57 height 17
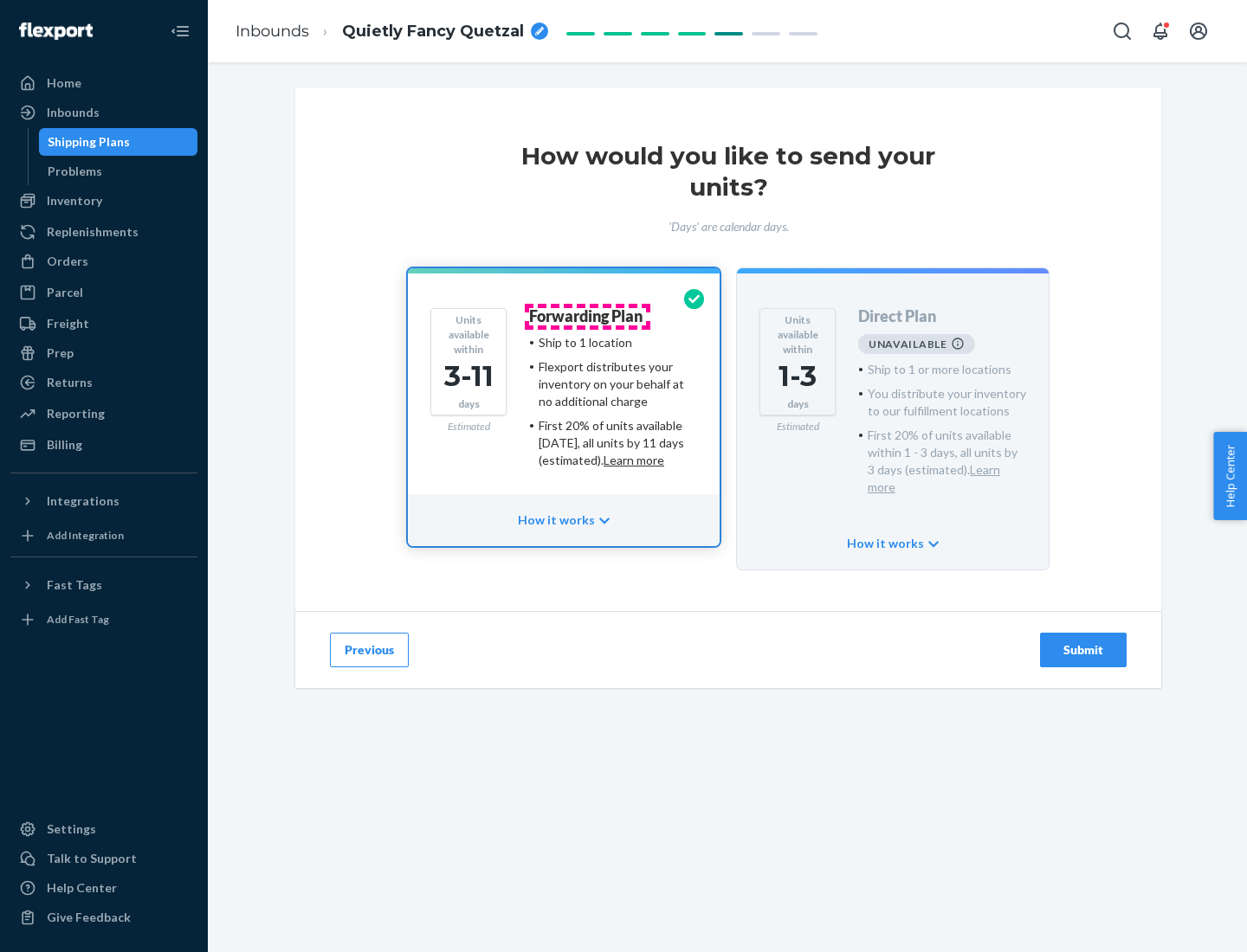
click at [588, 316] on h4 "Forwarding Plan" at bounding box center [587, 317] width 114 height 17
click at [1083, 641] on div "Submit" at bounding box center [1083, 649] width 57 height 17
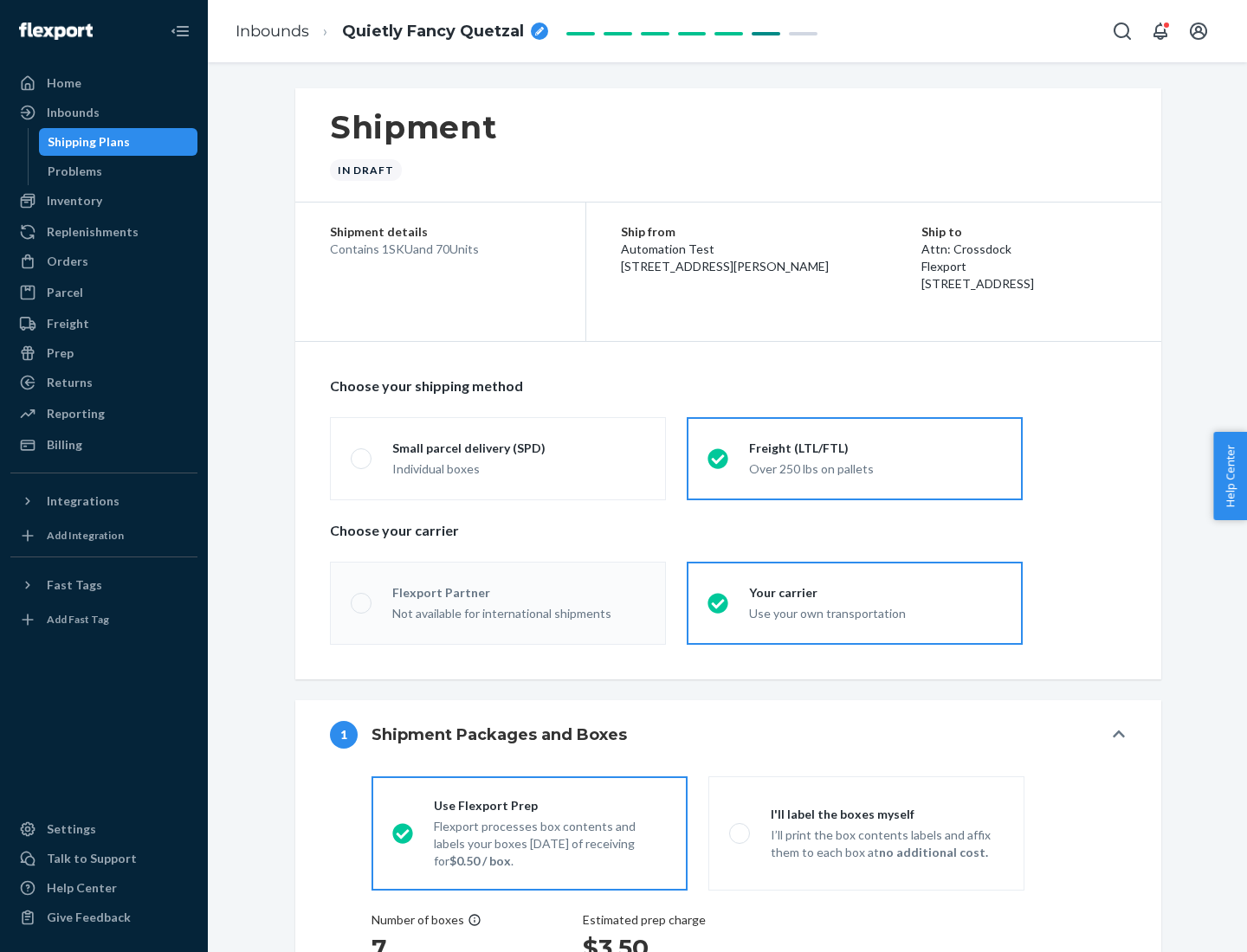
radio input "true"
radio input "false"
radio input "true"
radio input "false"
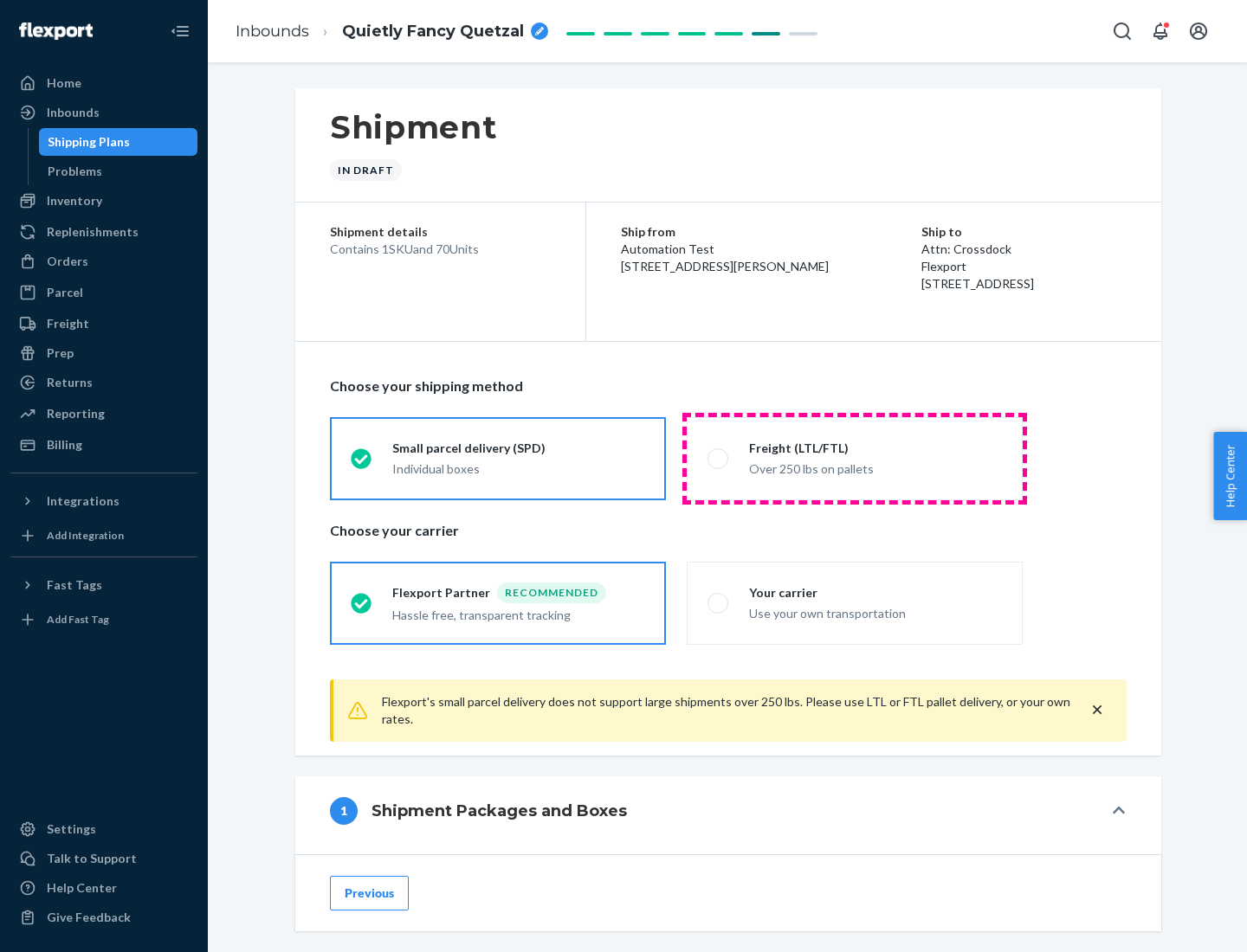
click at [854, 458] on div "Over 250 lbs on pallets" at bounding box center [875, 468] width 253 height 21
click at [718, 458] on input "Freight (LTL/FTL) Over 250 lbs on pallets" at bounding box center [712, 458] width 11 height 11
radio input "true"
radio input "false"
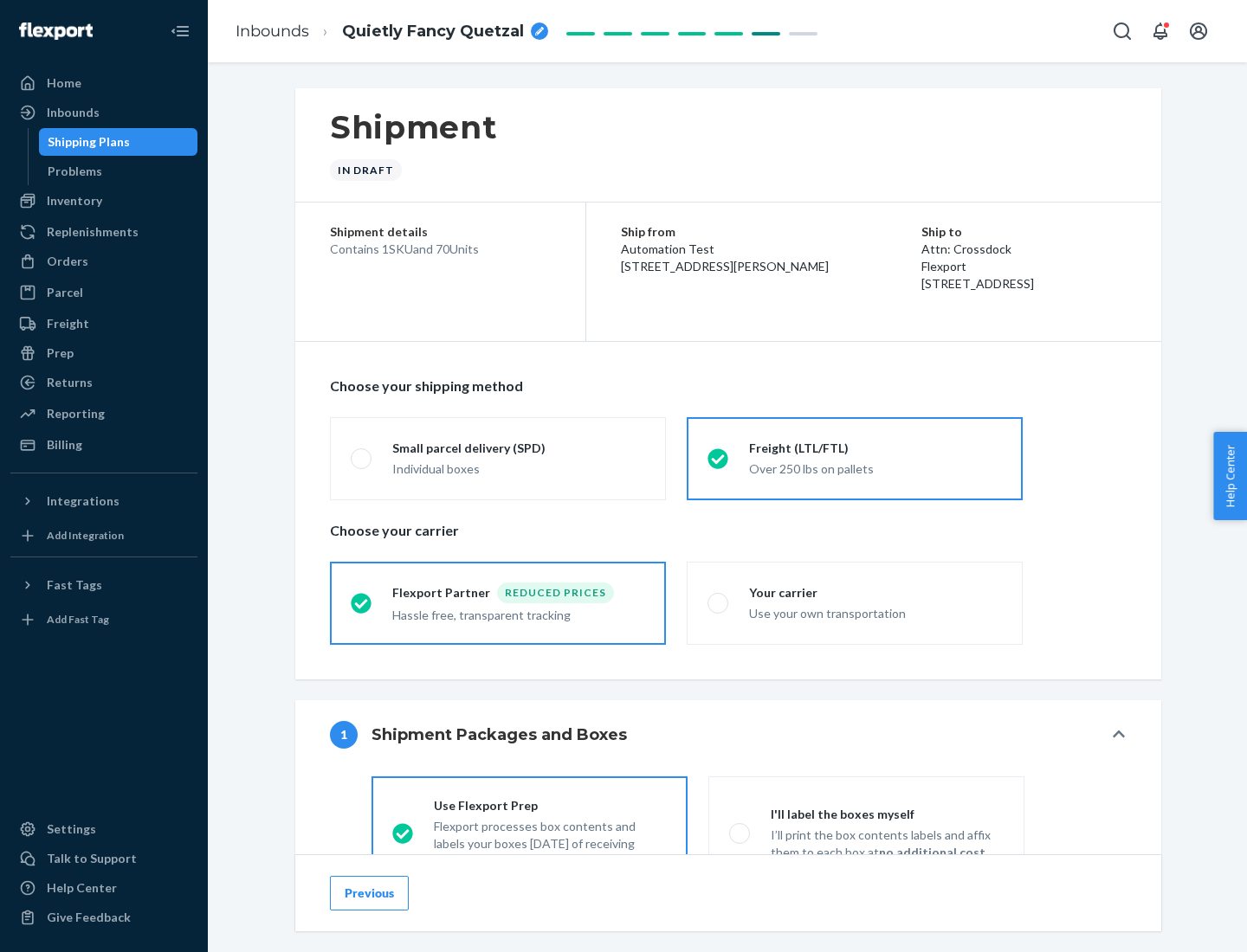
scroll to position [96, 0]
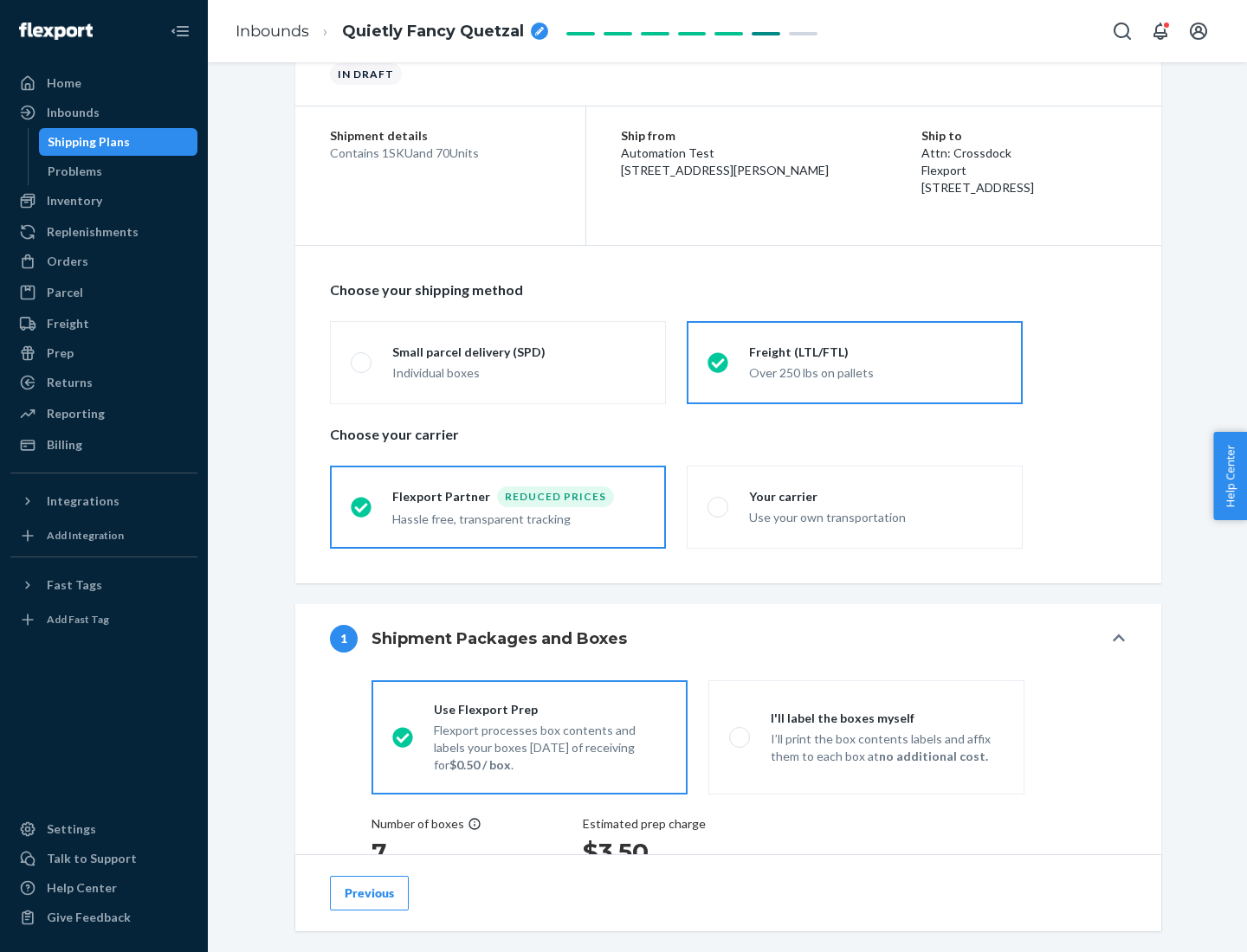
click at [498, 507] on div "Hassle free, transparent tracking" at bounding box center [519, 517] width 253 height 21
click at [362, 506] on input "Flexport Partner Reduced prices Hassle free, transparent tracking" at bounding box center [356, 506] width 11 height 11
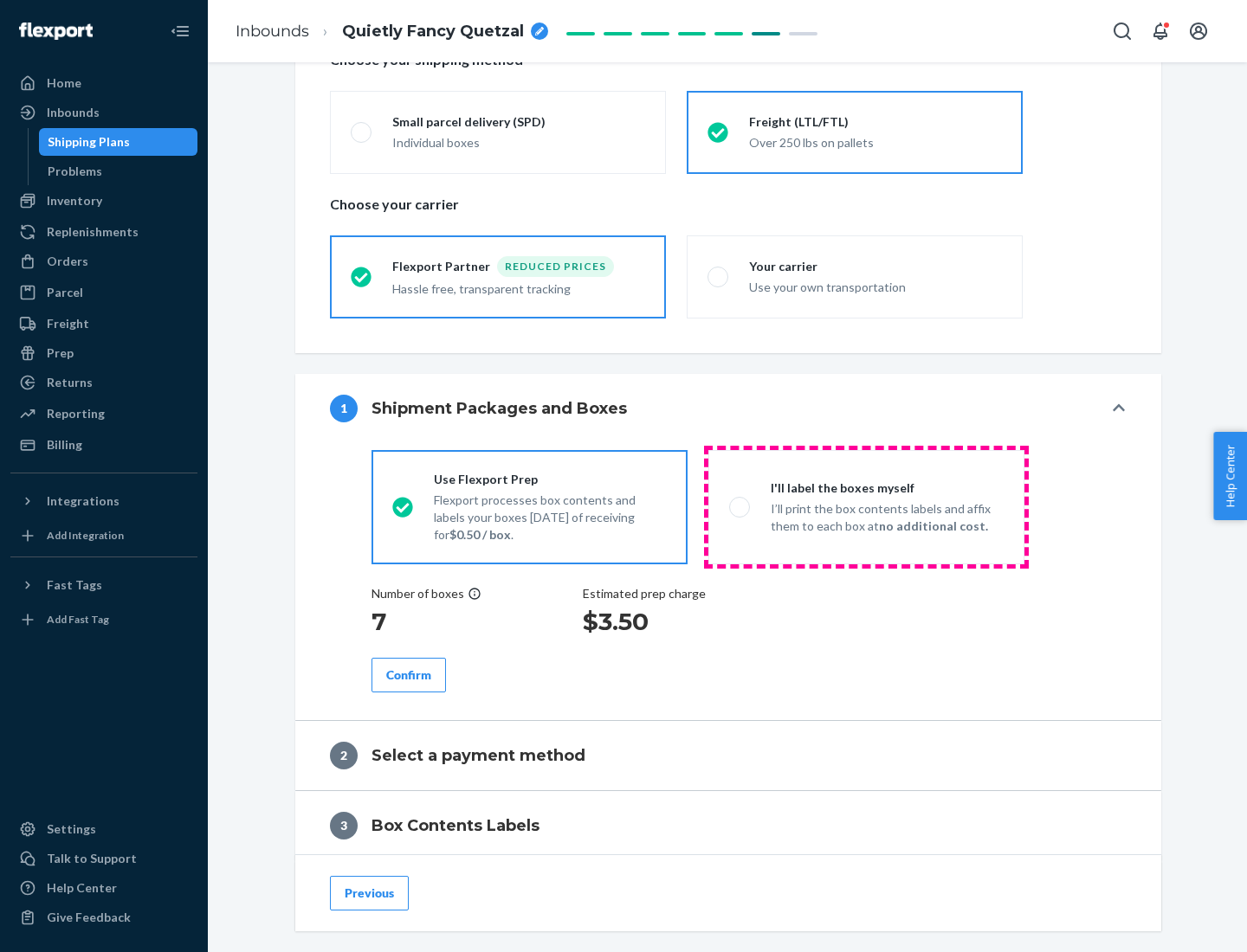
click at [866, 506] on p "I’ll print the box contents labels and affix them to each box at no additional …" at bounding box center [886, 517] width 233 height 35
click at [740, 506] on input "I'll label the boxes myself I’ll print the box contents labels and affix them t…" at bounding box center [734, 506] width 11 height 11
radio input "true"
radio input "false"
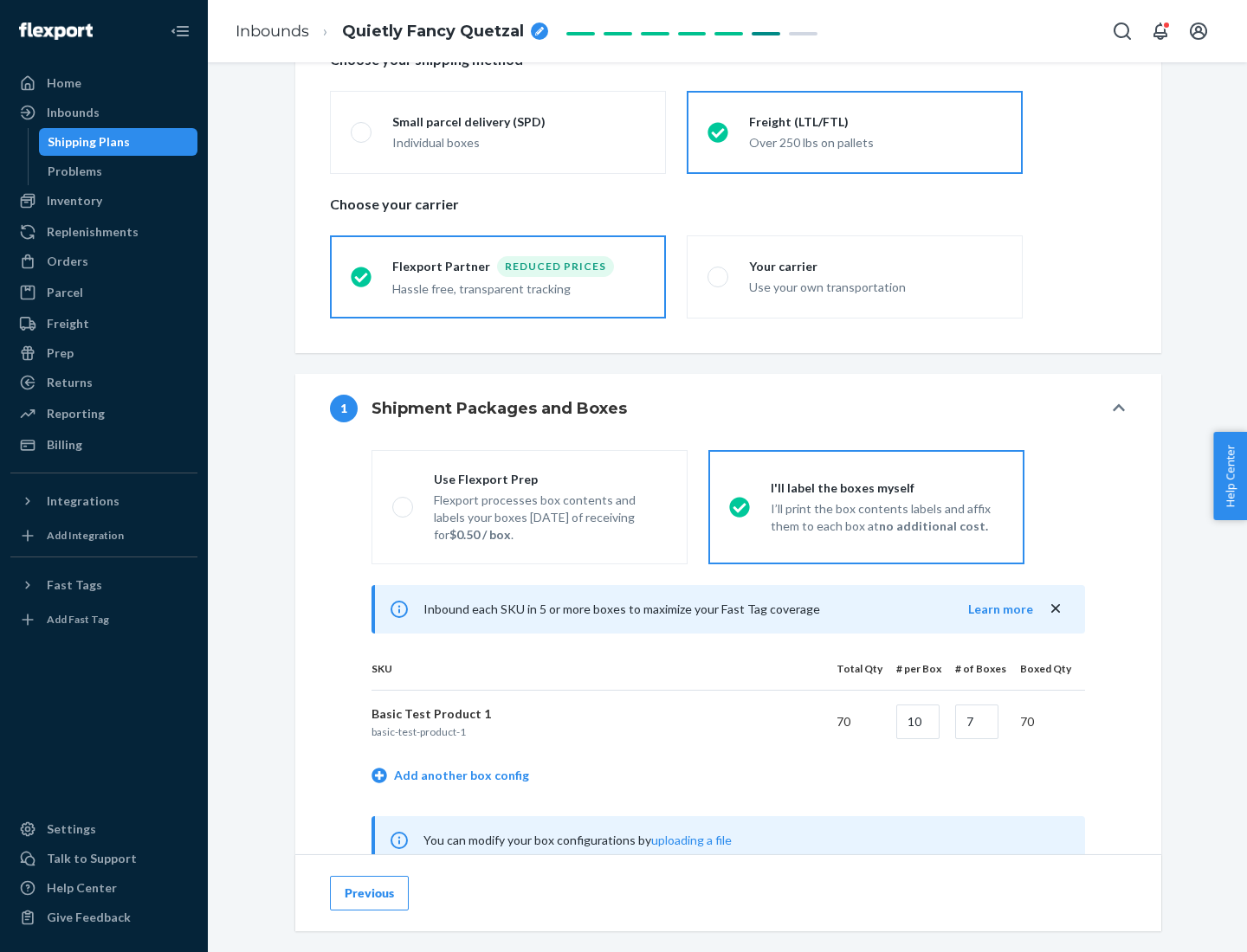
scroll to position [541, 0]
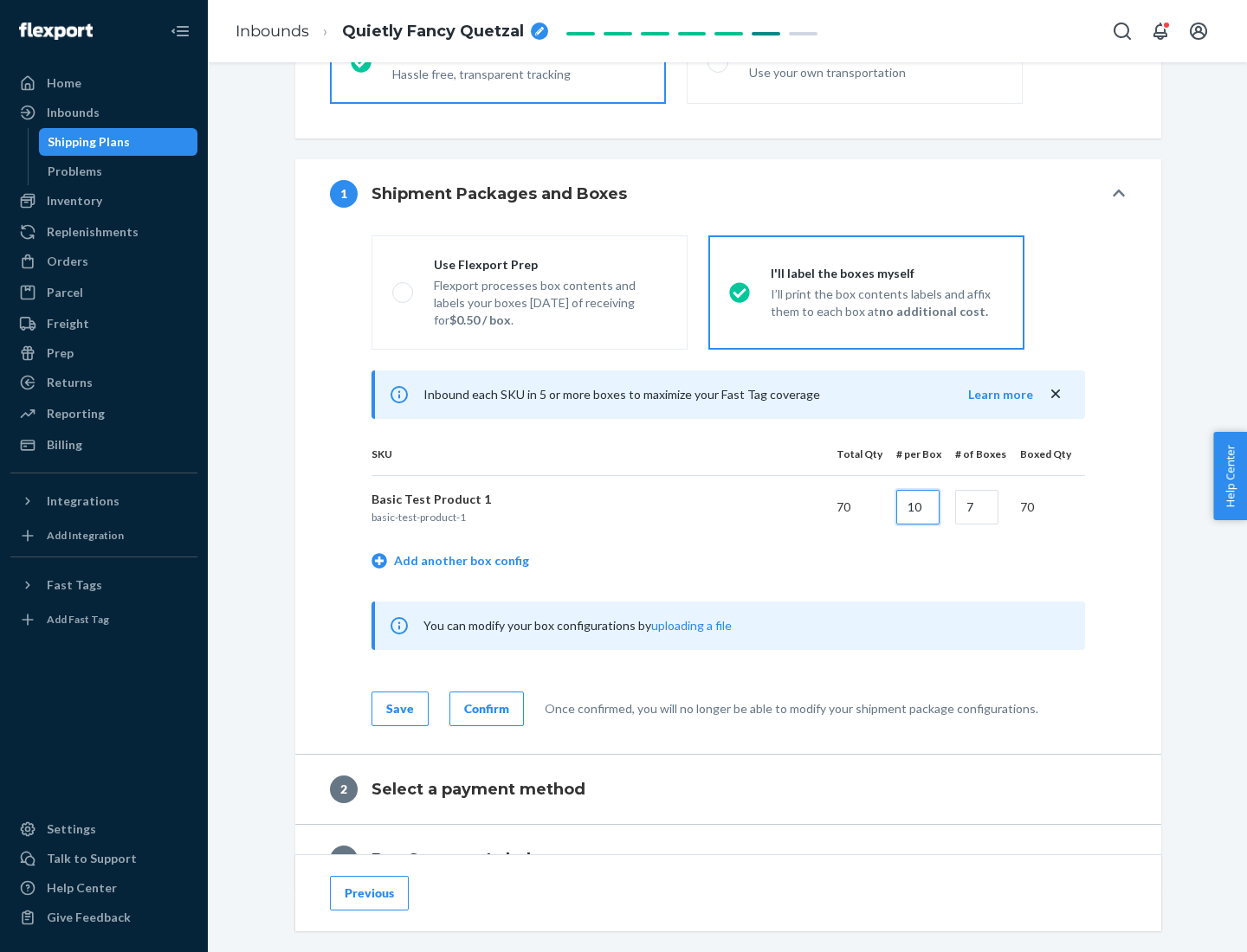
type input "10"
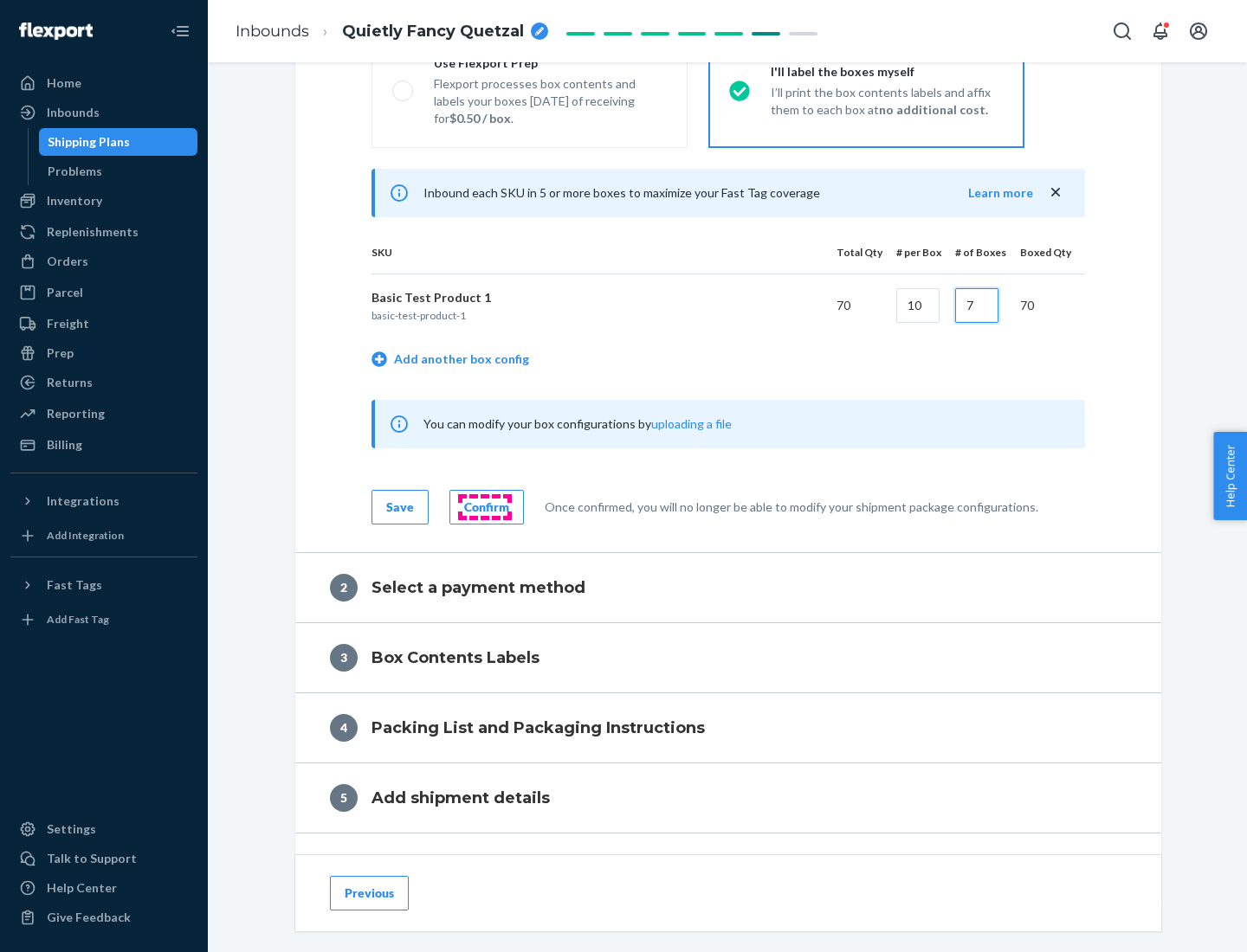
type input "7"
click at [484, 506] on div "Confirm" at bounding box center [487, 506] width 45 height 17
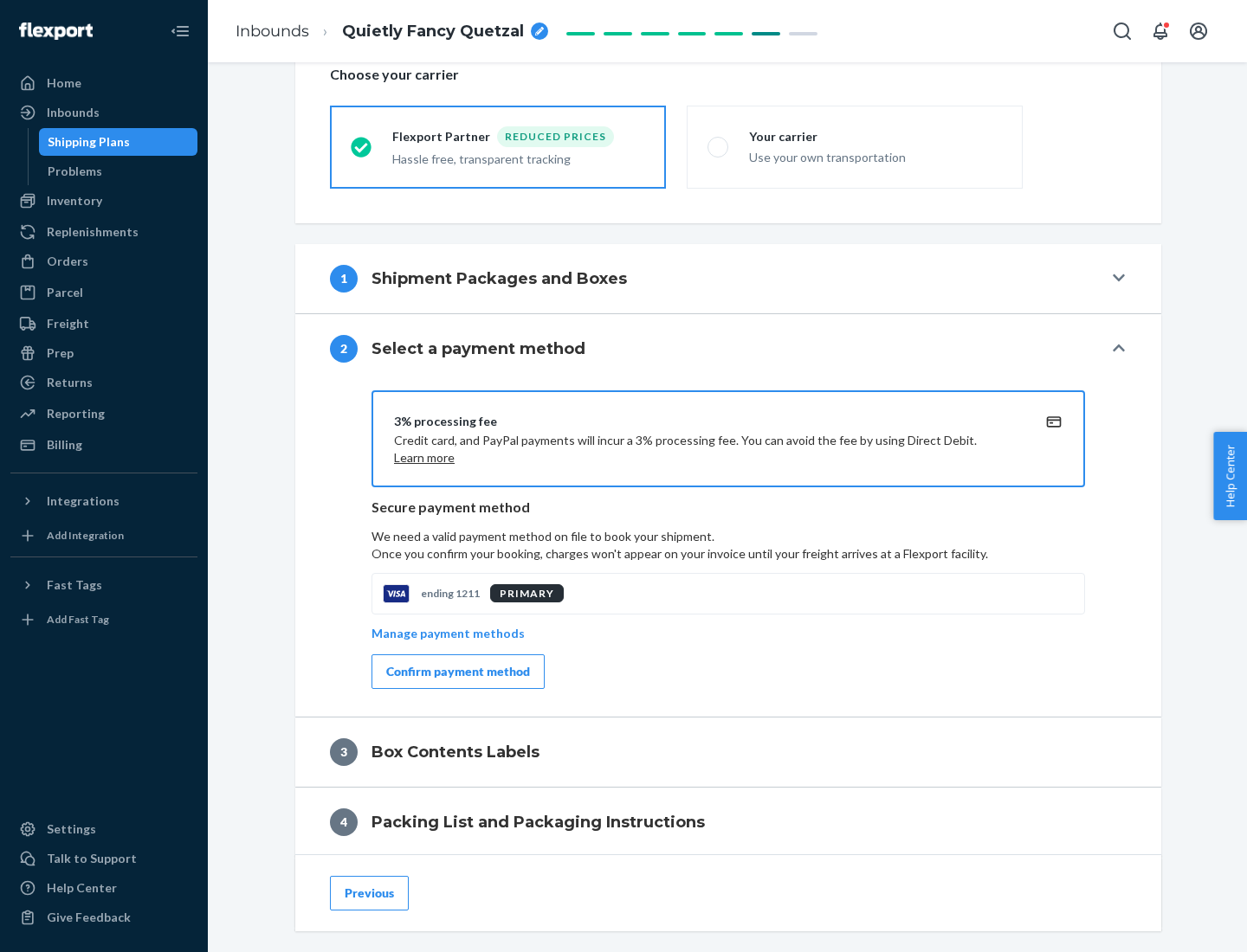
scroll to position [620, 0]
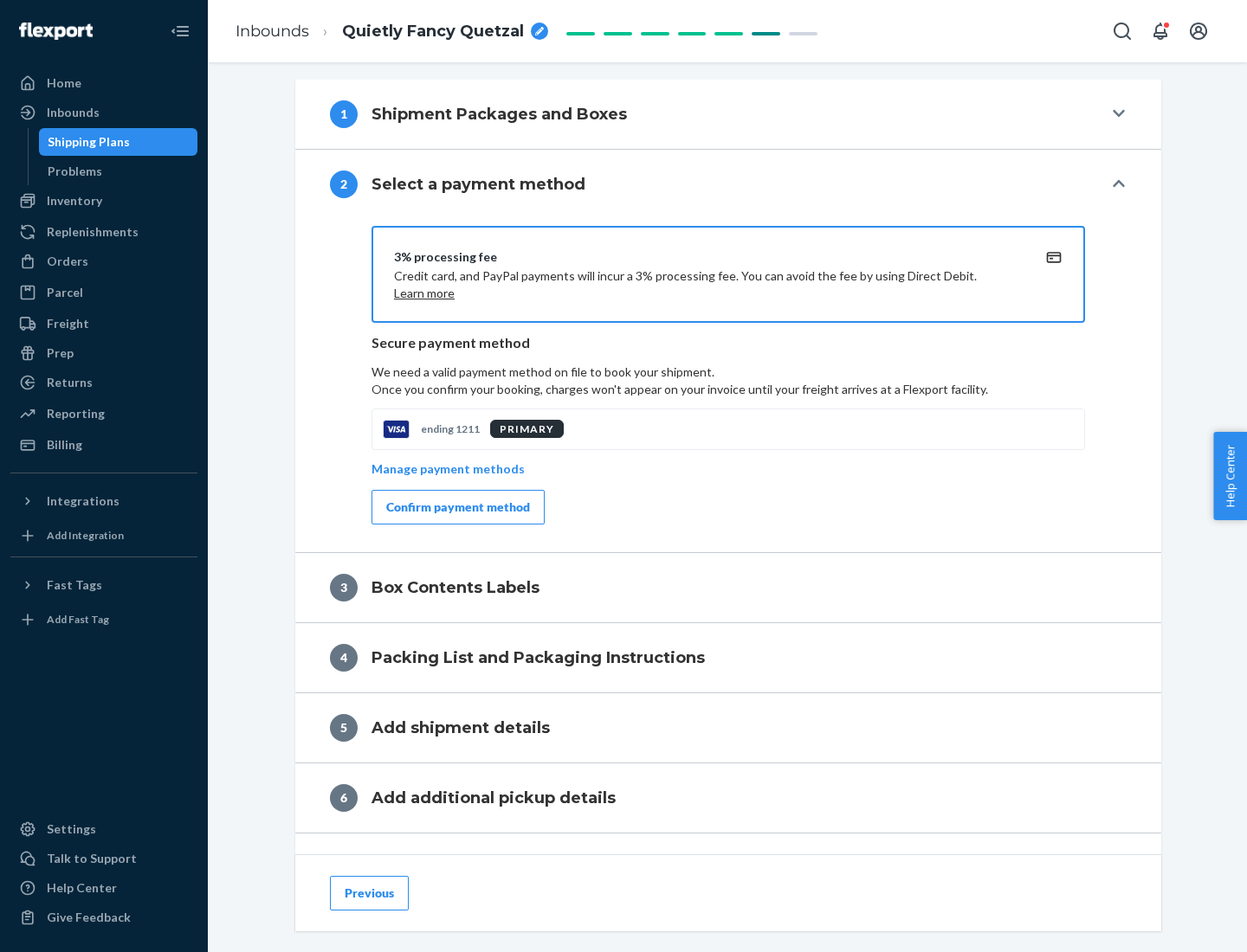
click at [457, 507] on div "Confirm payment method" at bounding box center [459, 506] width 144 height 17
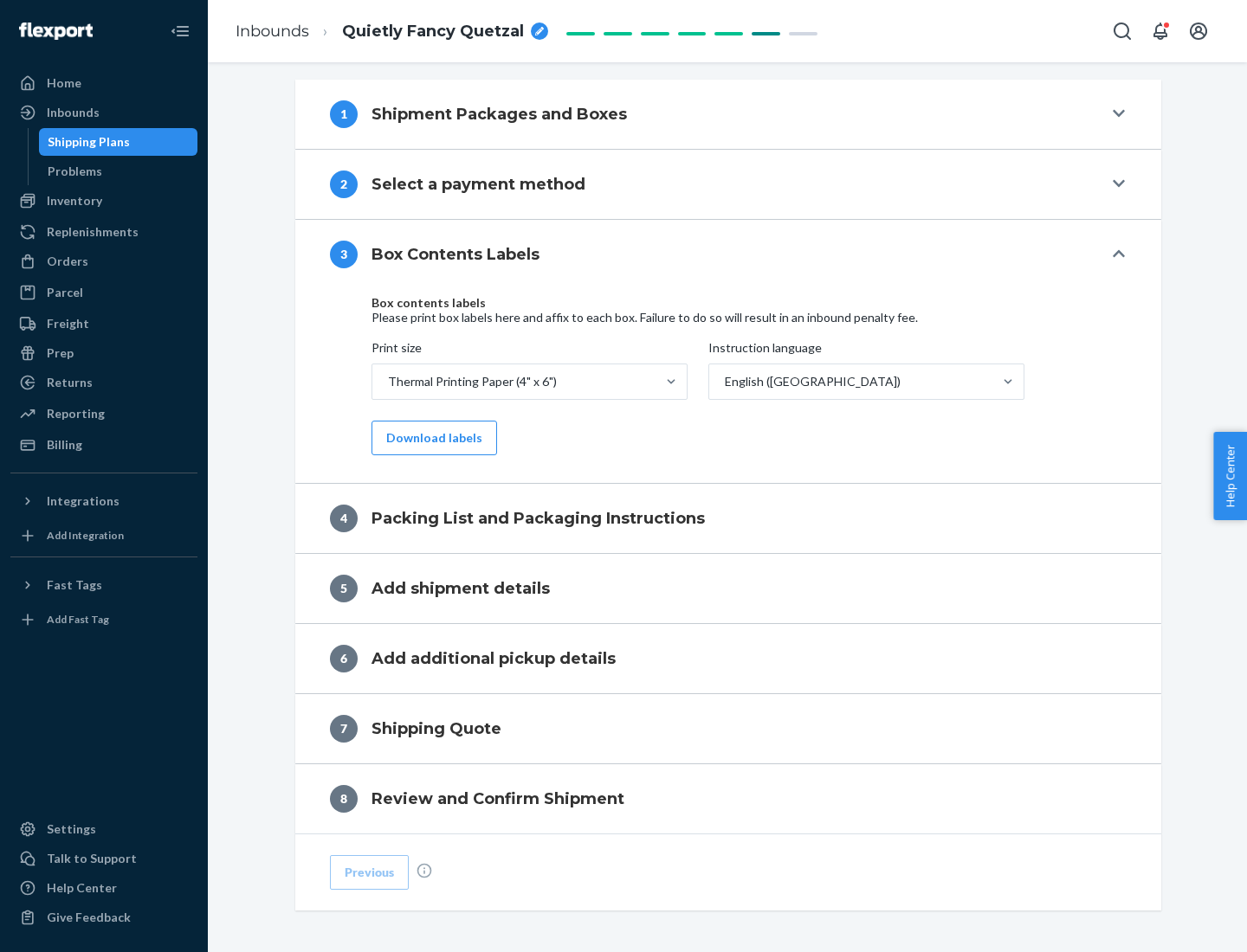
scroll to position [551, 0]
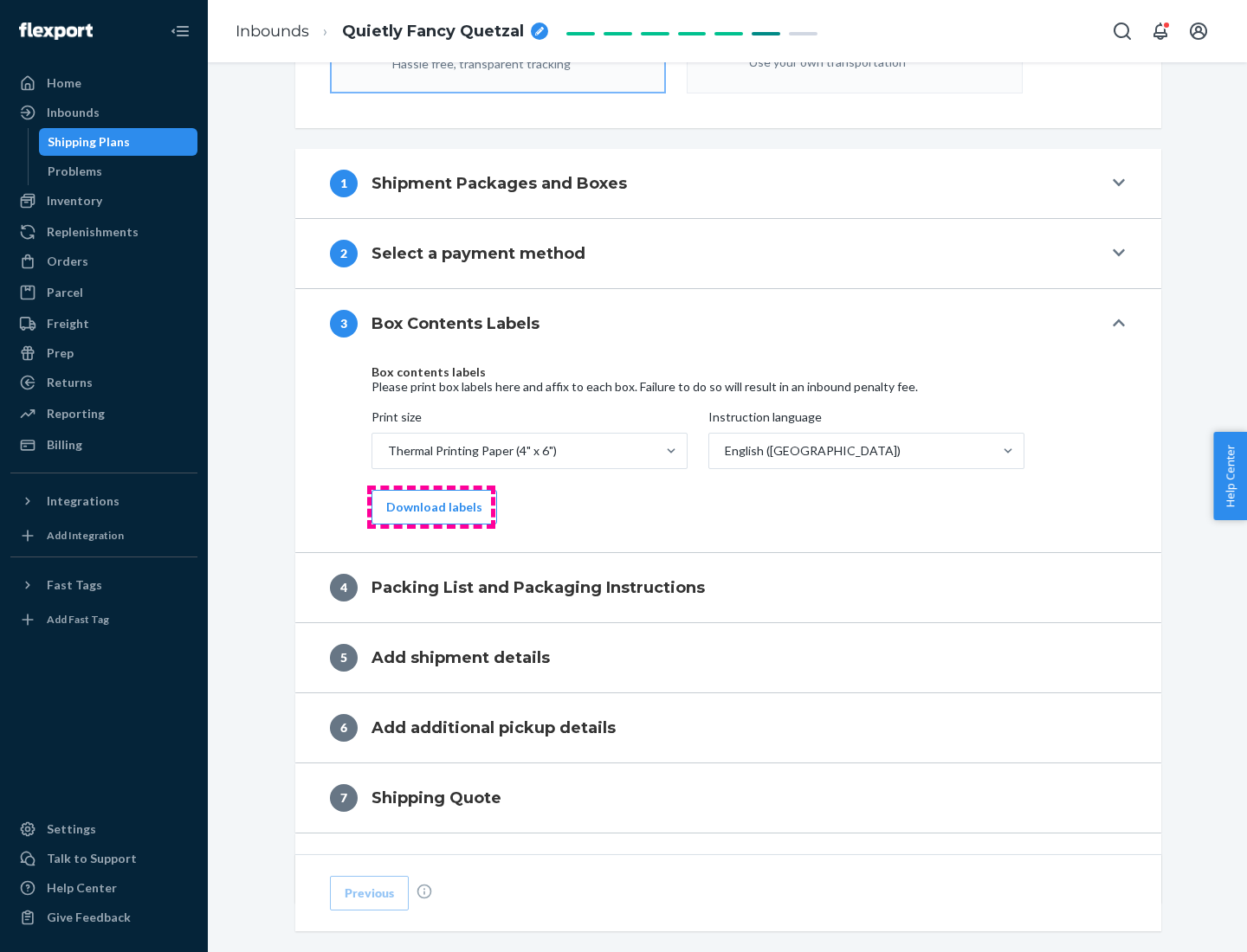
click at [431, 507] on button "Download labels" at bounding box center [435, 507] width 126 height 35
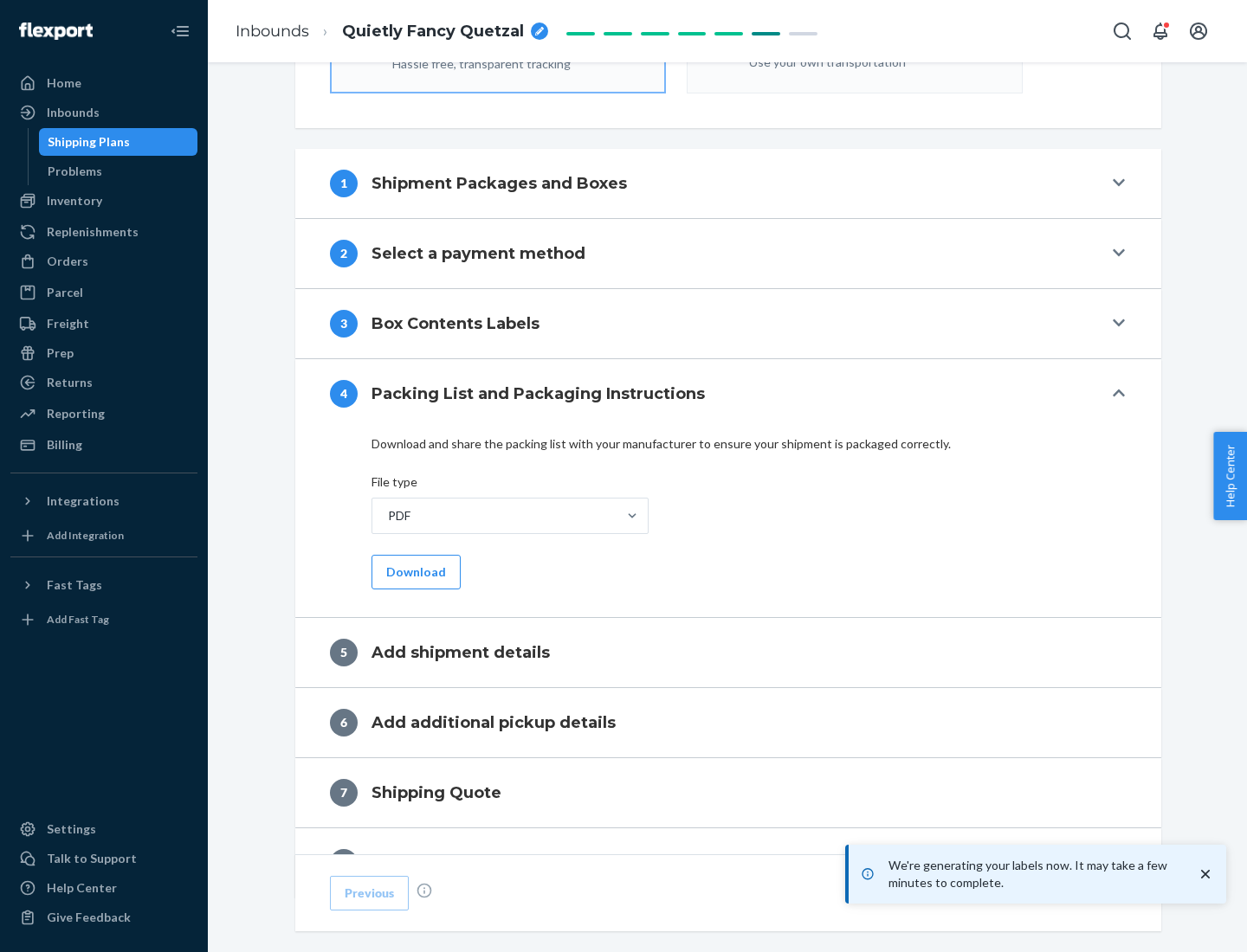
scroll to position [616, 0]
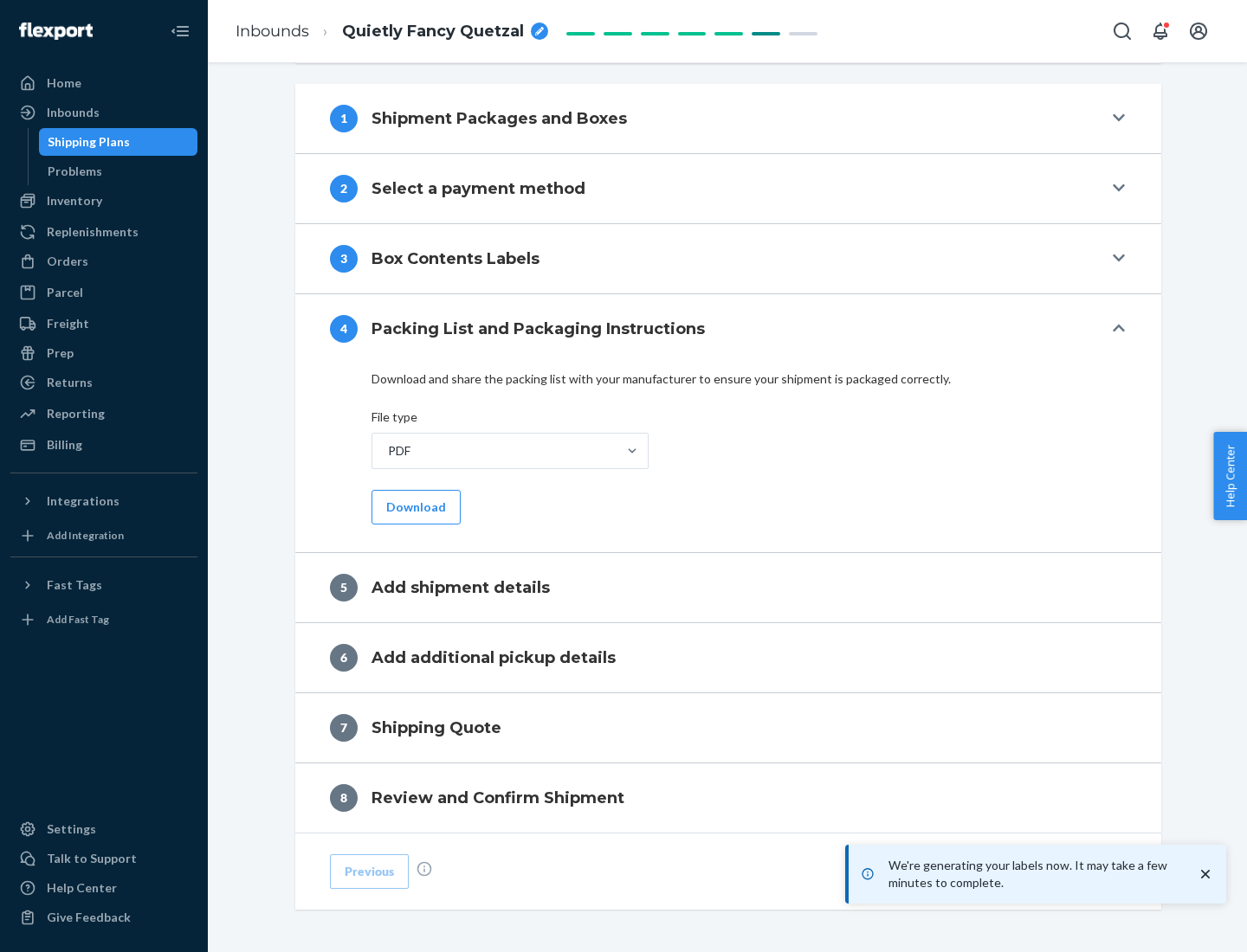
click at [414, 506] on button "Download" at bounding box center [416, 507] width 89 height 35
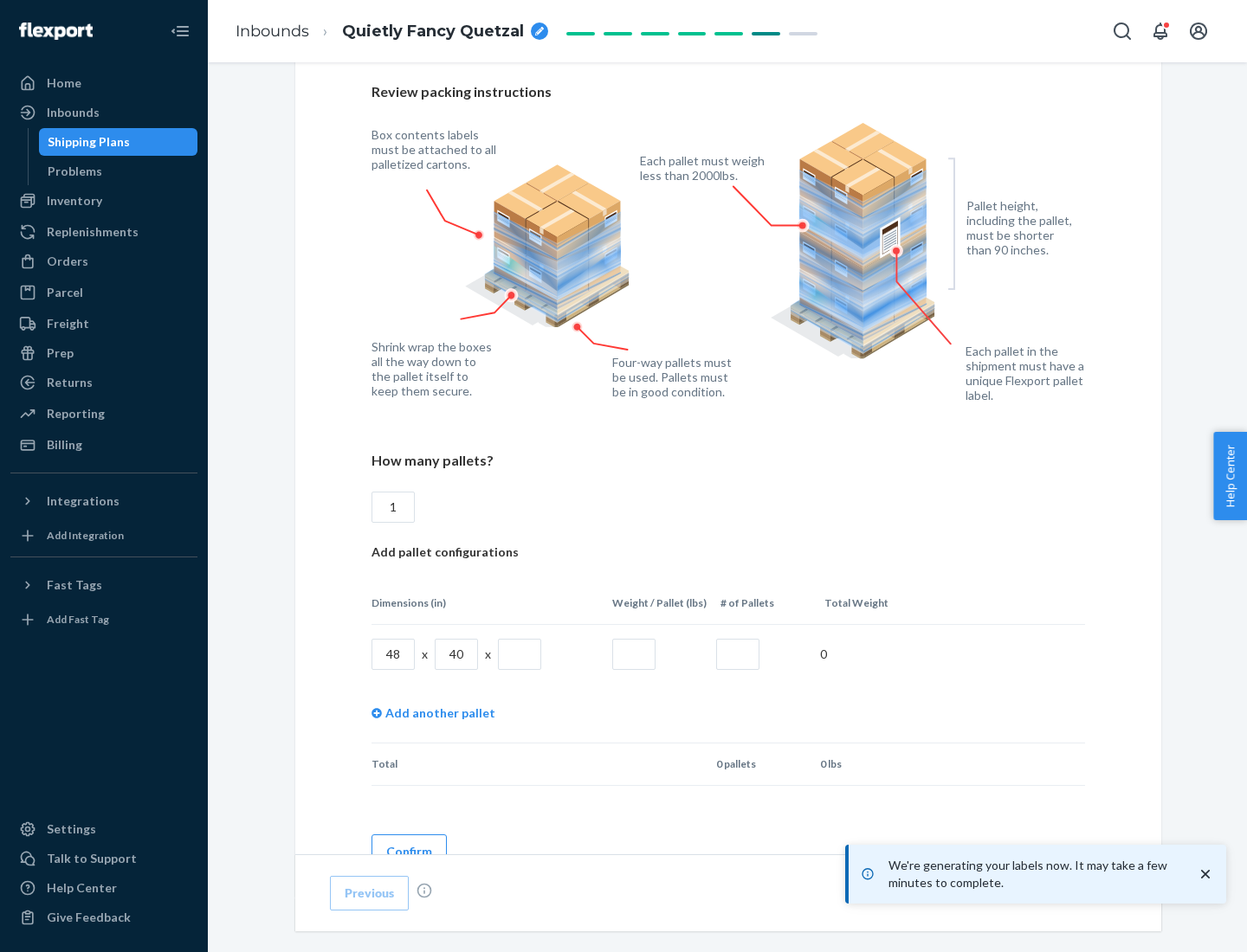
scroll to position [1258, 0]
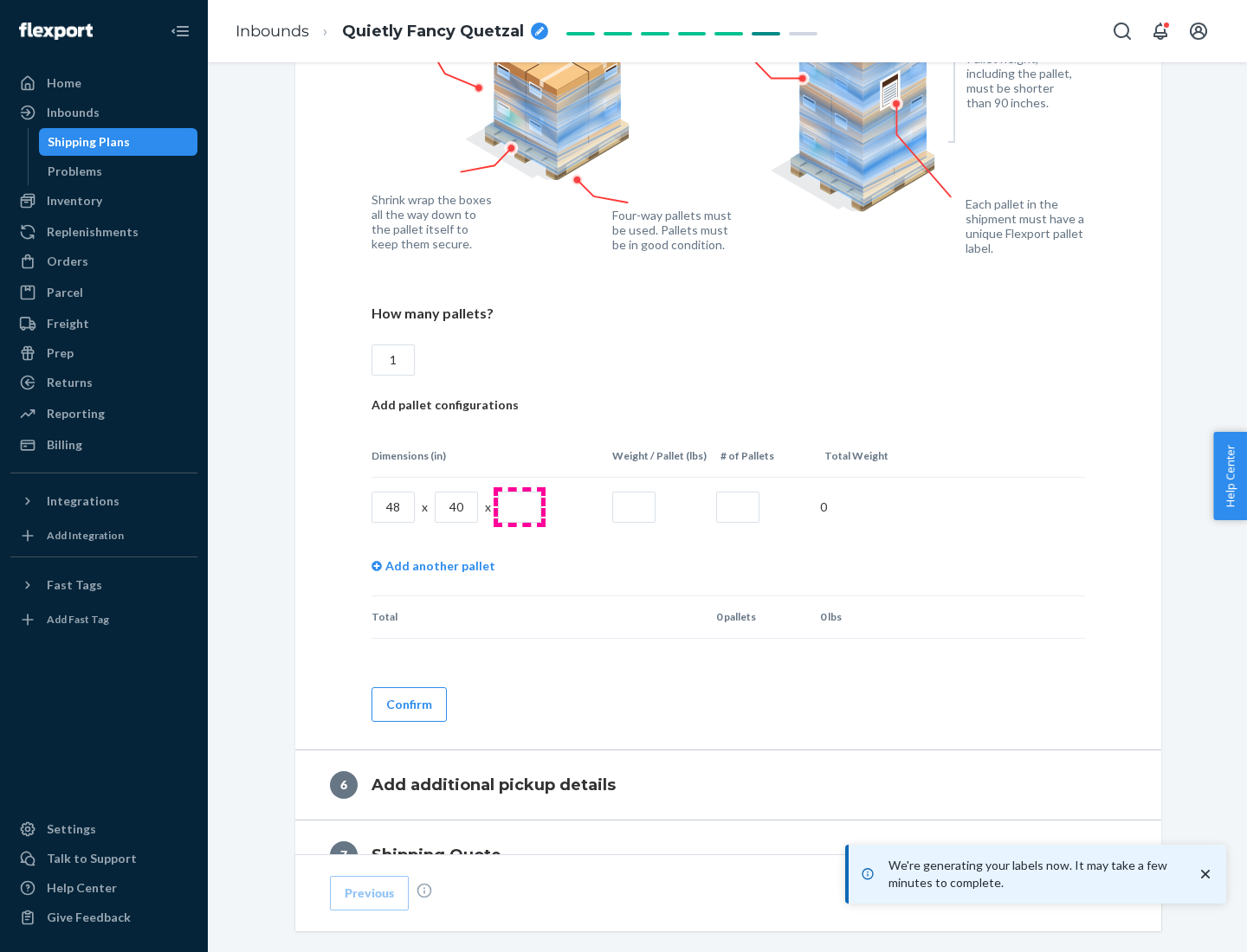
type input "1"
type input "40"
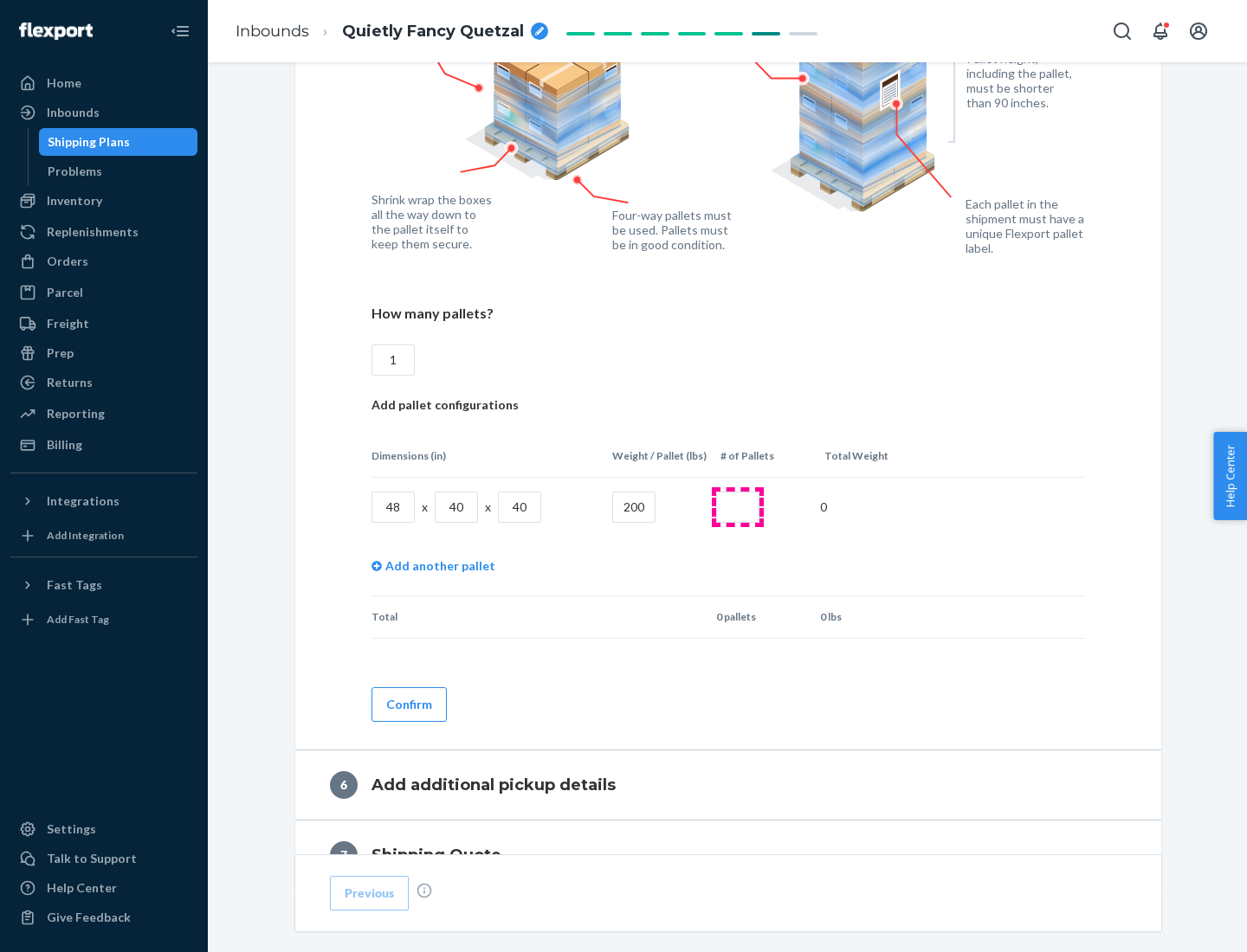
type input "200"
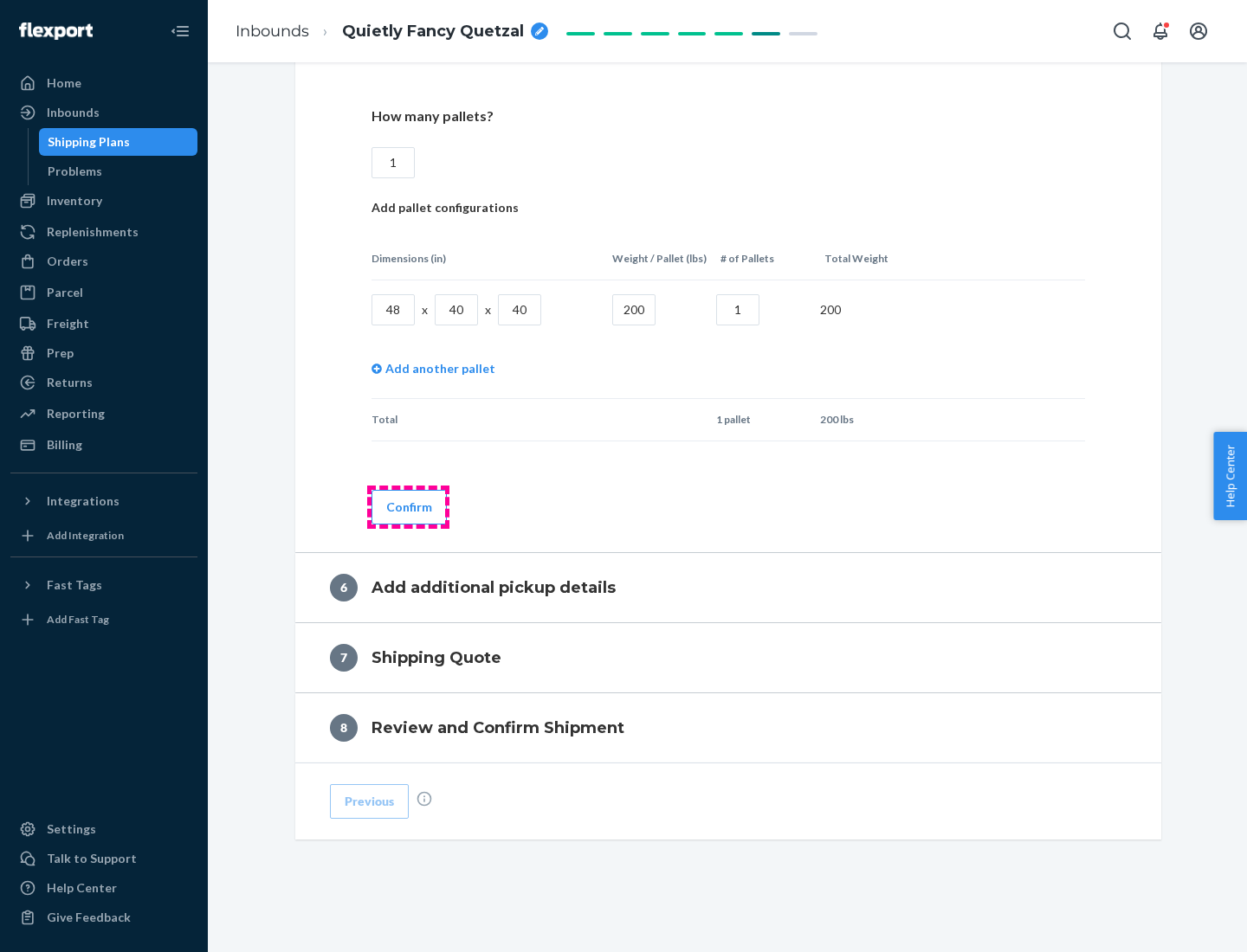
type input "1"
click at [408, 506] on button "Confirm" at bounding box center [409, 507] width 75 height 35
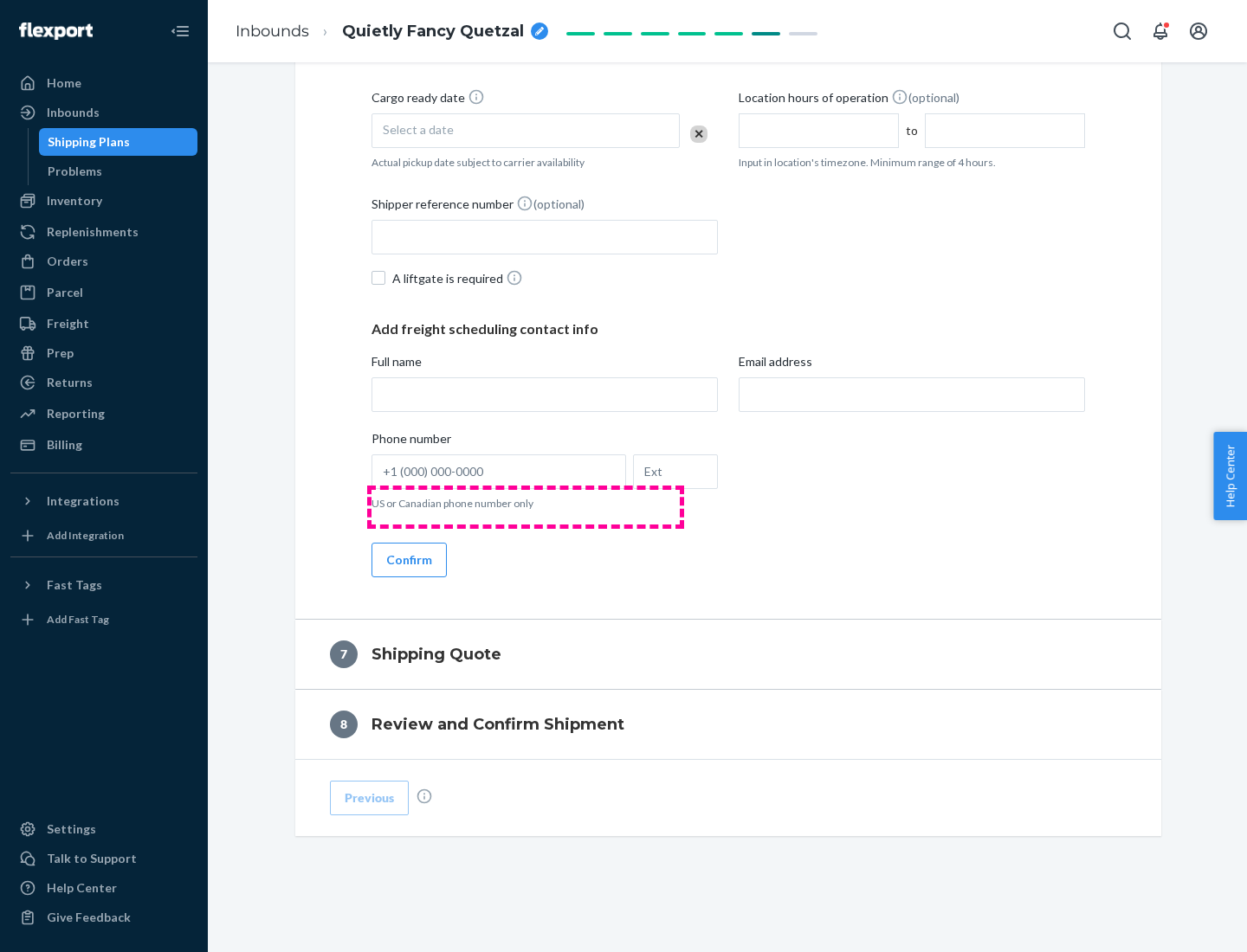
scroll to position [662, 0]
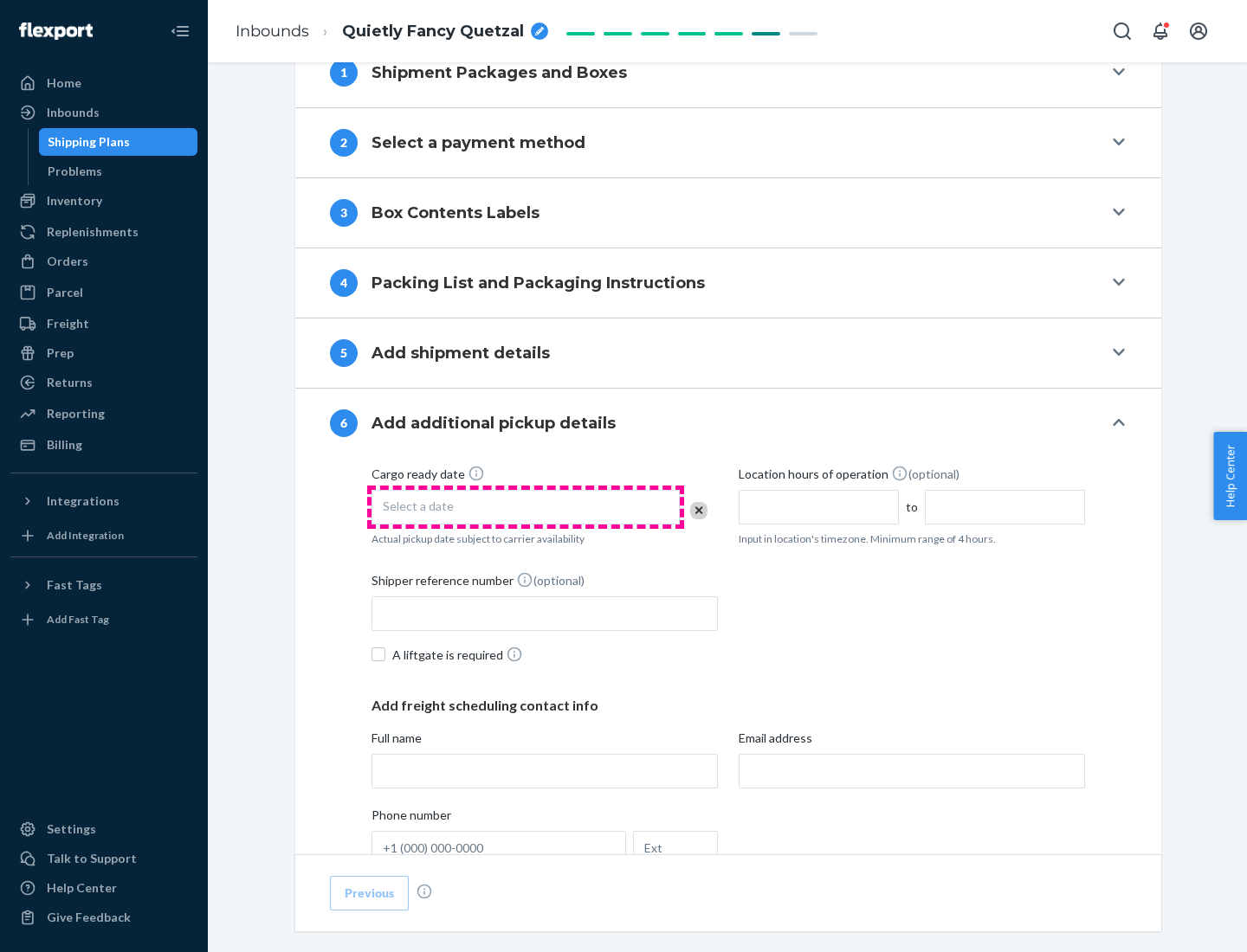
click at [526, 506] on div "Select a date" at bounding box center [526, 507] width 309 height 35
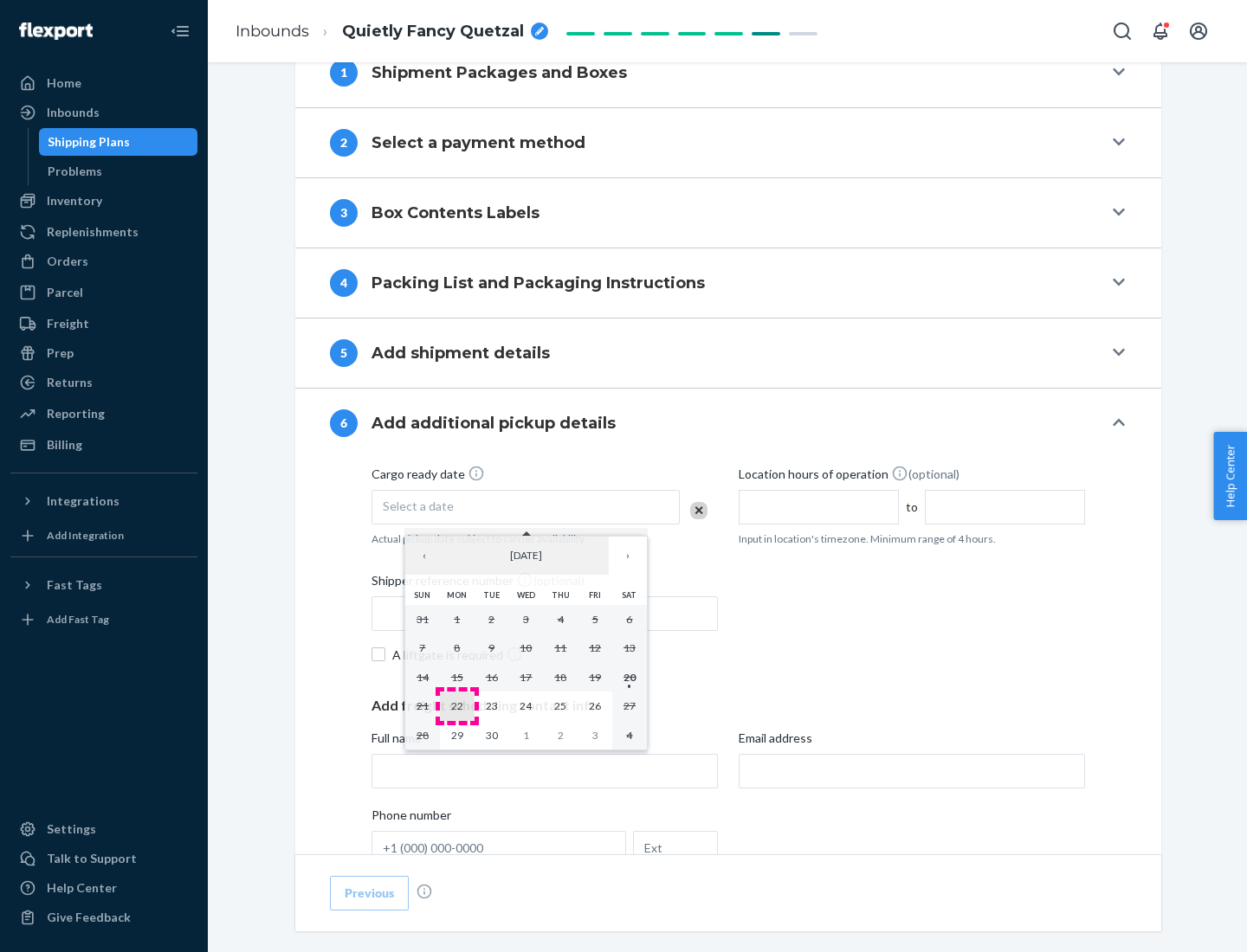
click at [457, 705] on abbr "22" at bounding box center [458, 705] width 12 height 13
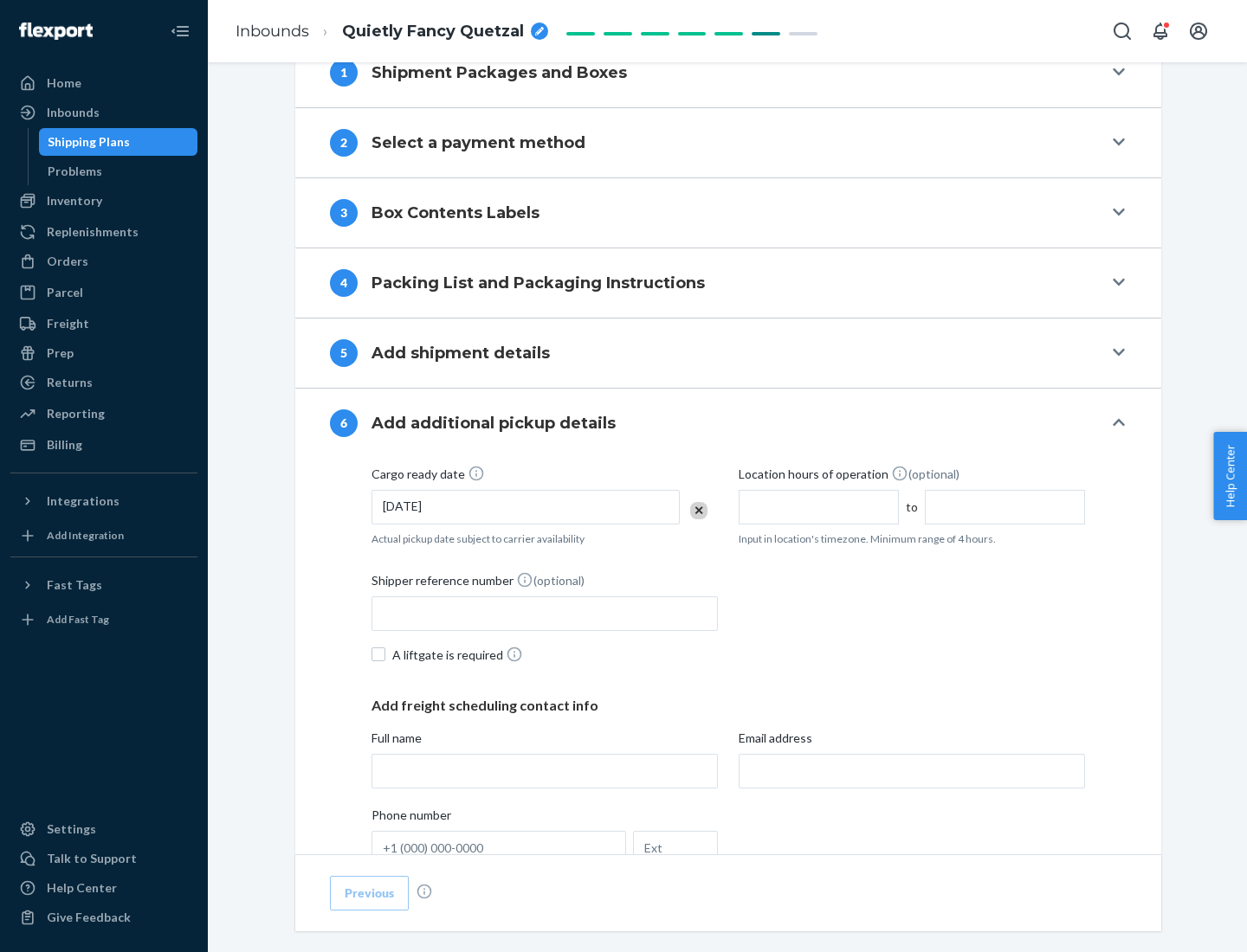
scroll to position [926, 0]
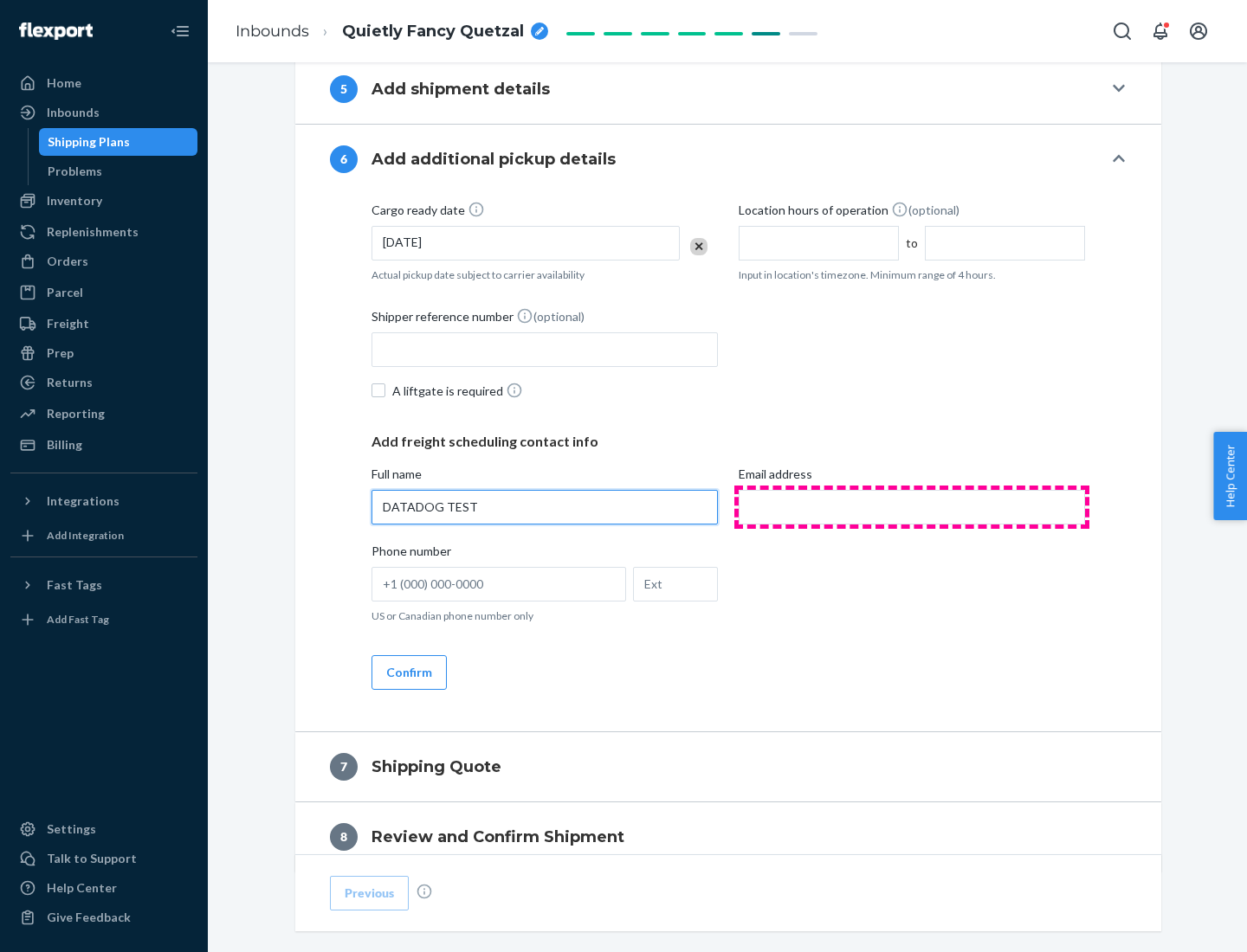
type input "DATADOG TEST"
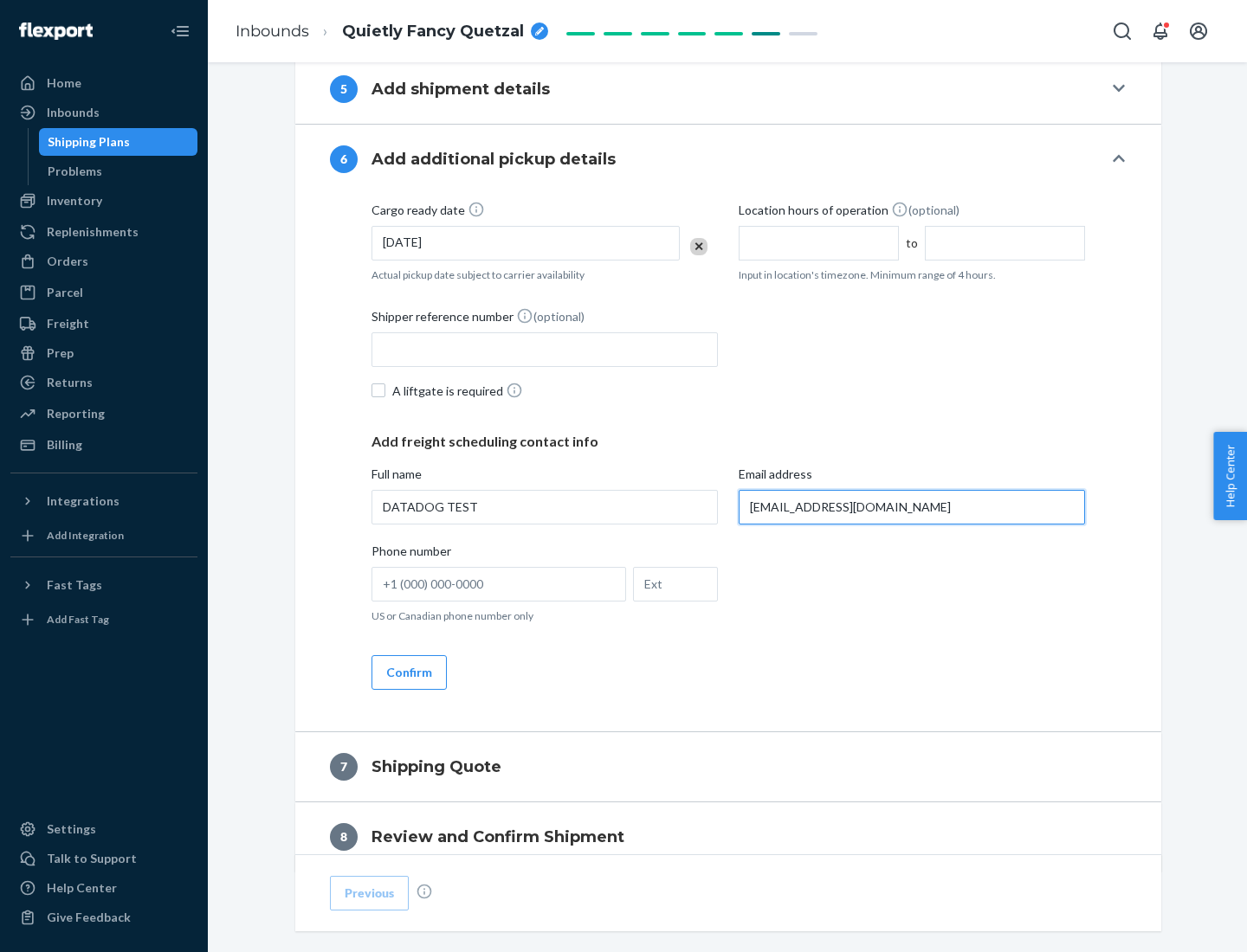
scroll to position [1003, 0]
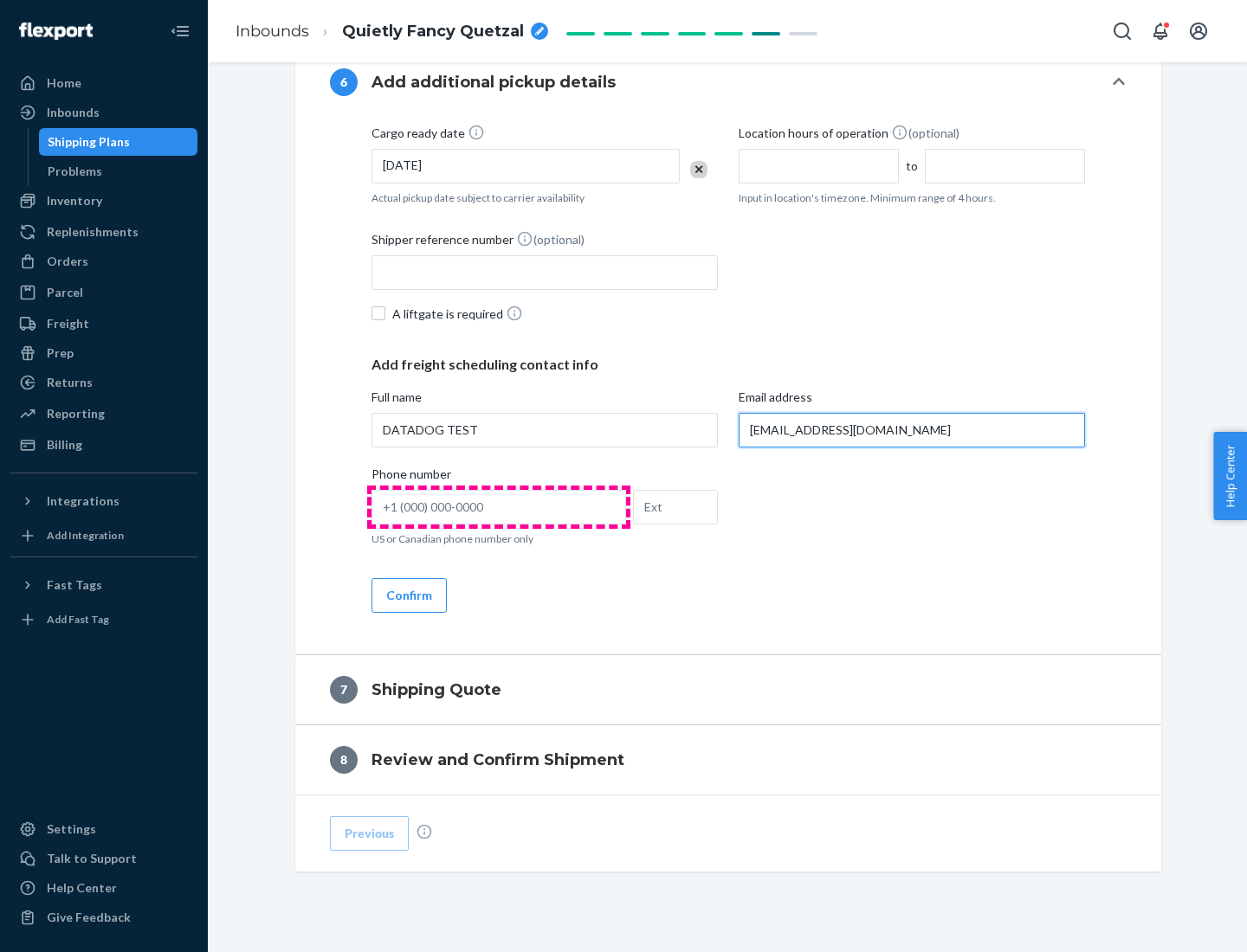
type input "[EMAIL_ADDRESS][DOMAIN_NAME]"
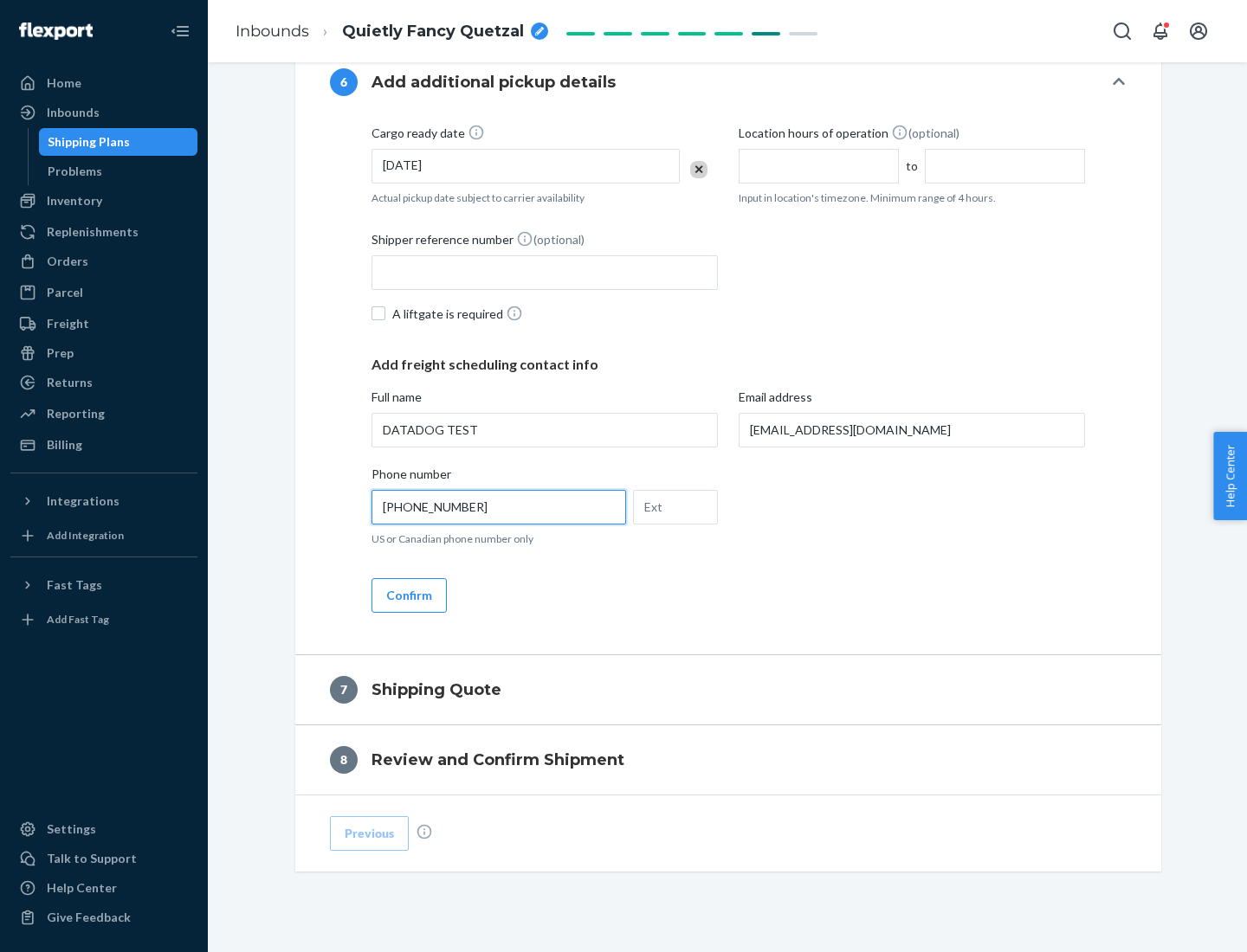
scroll to position [1039, 0]
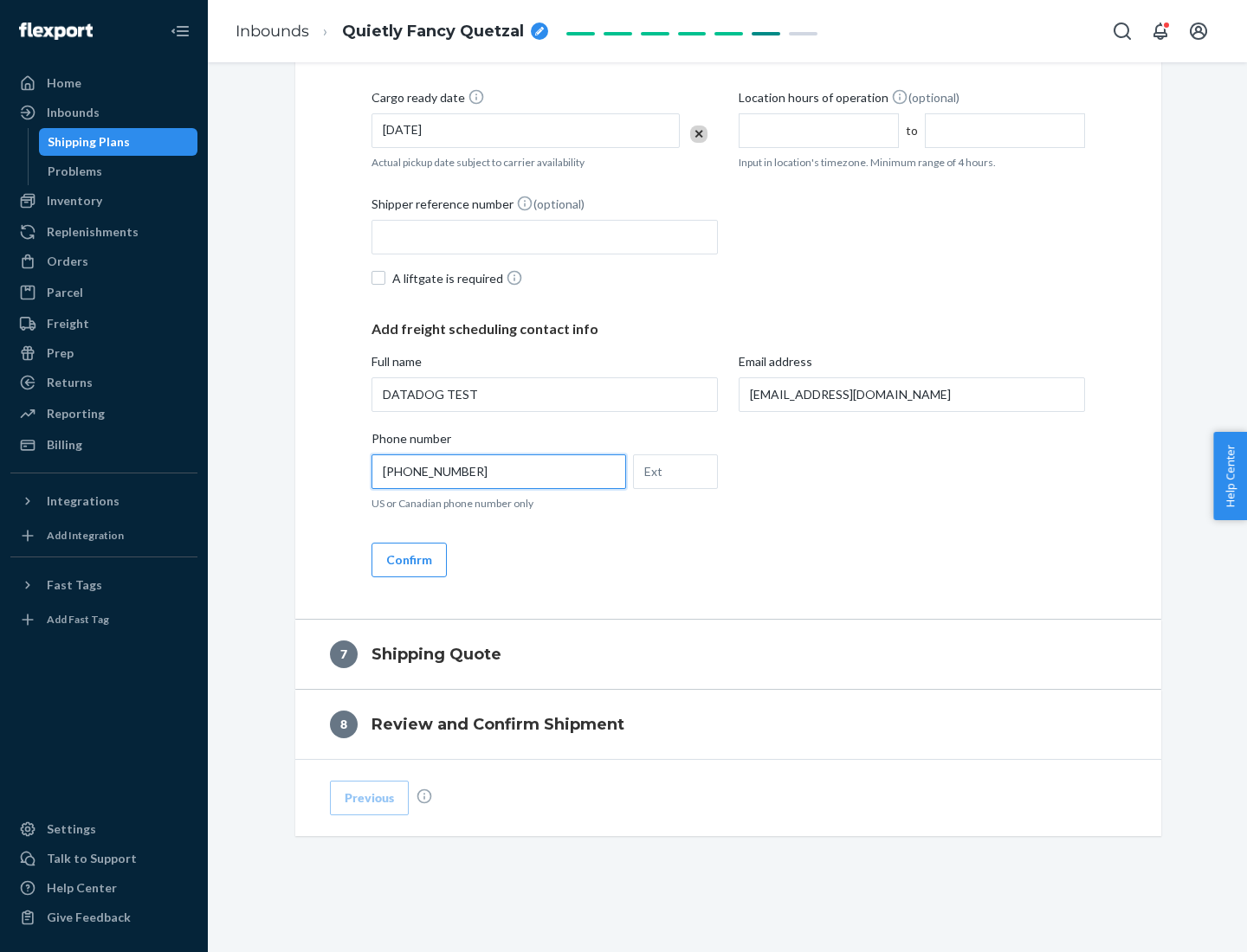
type input "[PHONE_NUMBER]"
click at [408, 559] on button "Confirm" at bounding box center [409, 559] width 75 height 35
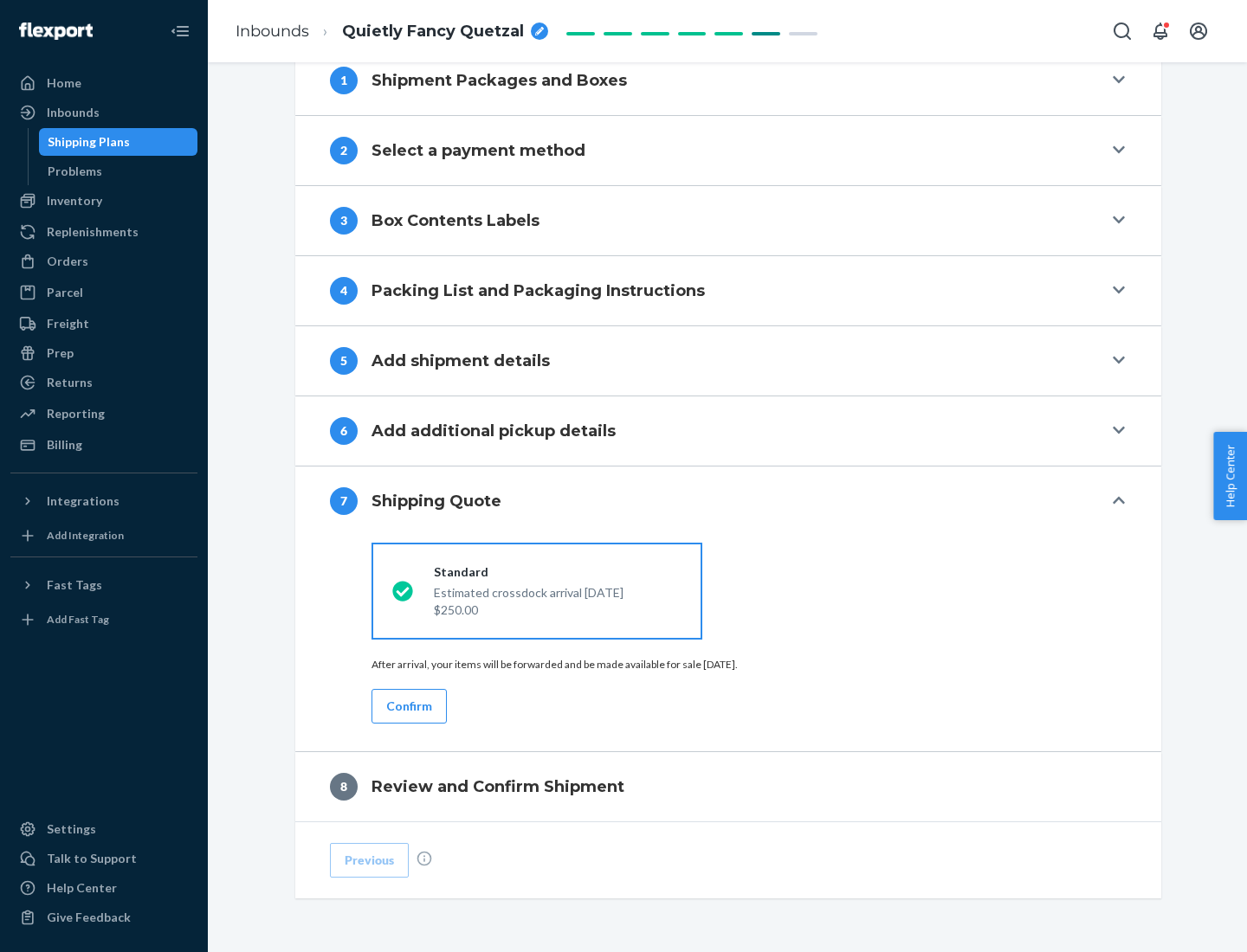
scroll to position [717, 0]
